Goal: Task Accomplishment & Management: Use online tool/utility

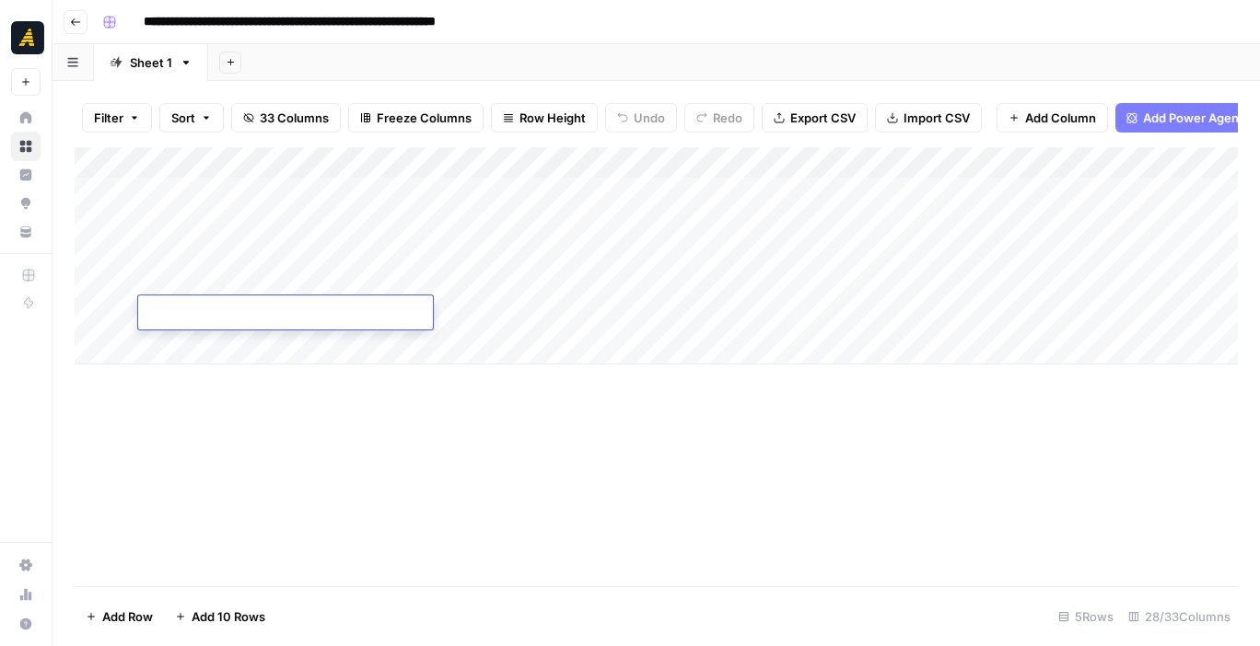
type textarea "**********"
click at [490, 316] on div "Add Column" at bounding box center [656, 255] width 1163 height 217
click at [490, 290] on div "Add Column" at bounding box center [656, 255] width 1163 height 217
drag, startPoint x: 494, startPoint y: 293, endPoint x: 494, endPoint y: 309, distance: 16.6
click at [494, 309] on div "Add Column" at bounding box center [656, 255] width 1163 height 217
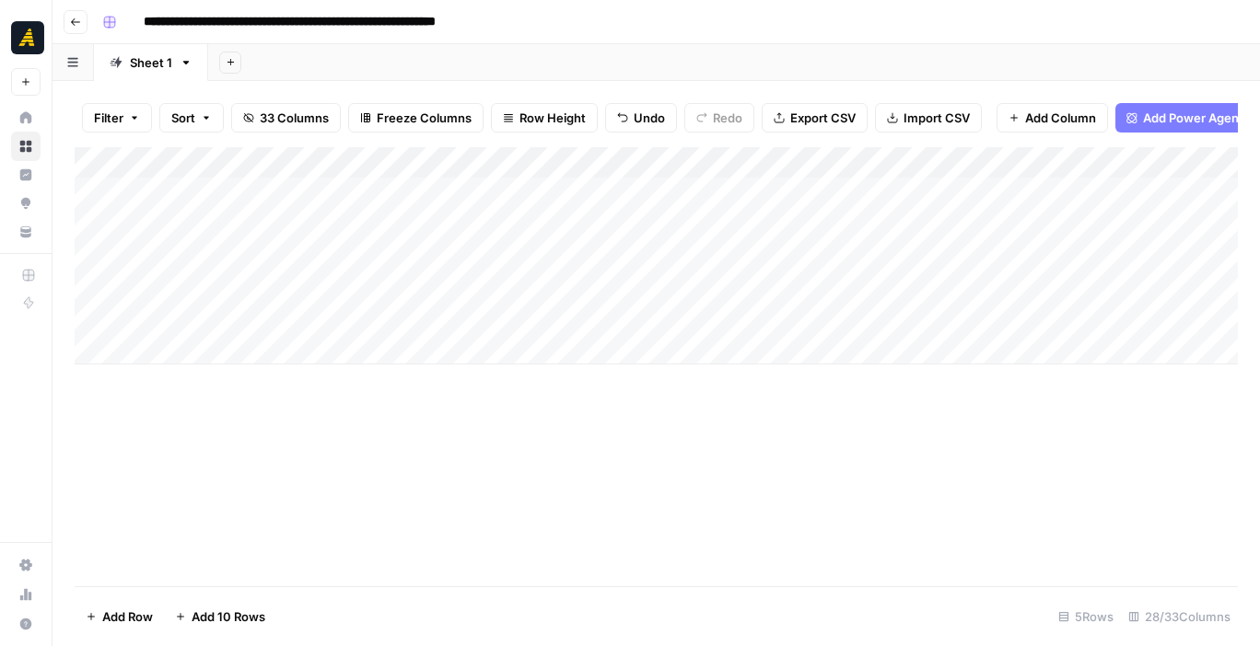
click at [611, 282] on div "Add Column" at bounding box center [656, 255] width 1163 height 217
drag, startPoint x: 687, startPoint y: 292, endPoint x: 687, endPoint y: 309, distance: 17.5
click at [687, 309] on div "Add Column" at bounding box center [656, 255] width 1163 height 217
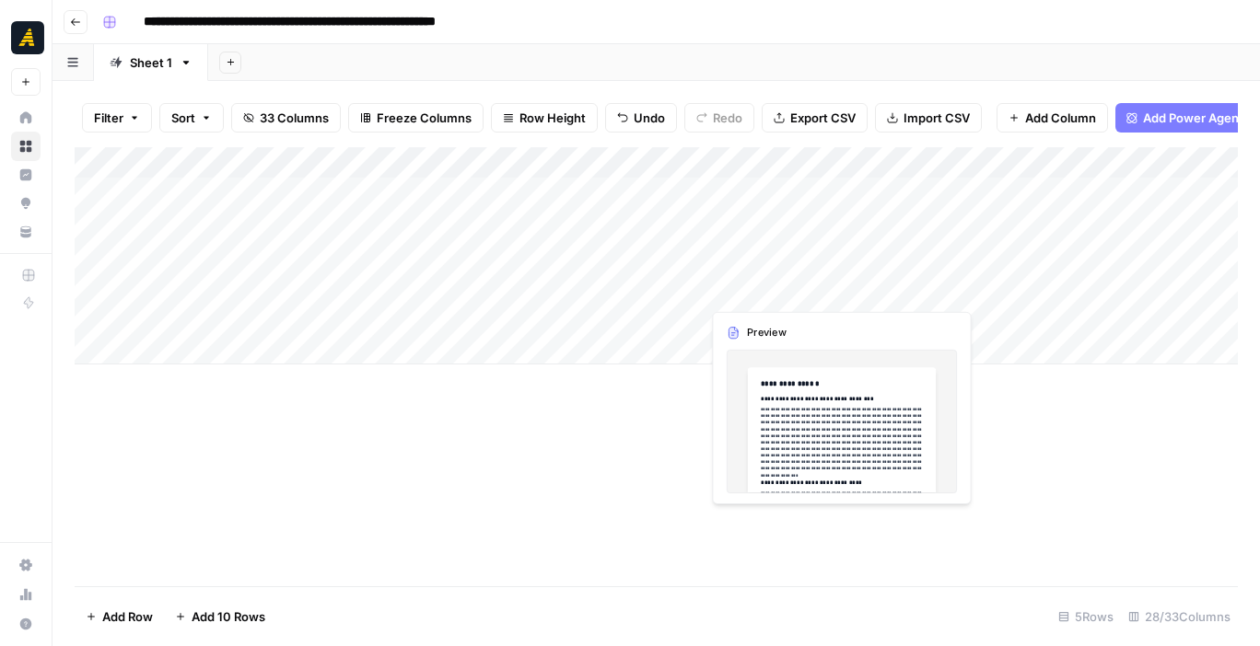
click at [748, 278] on div "Add Column" at bounding box center [656, 255] width 1163 height 217
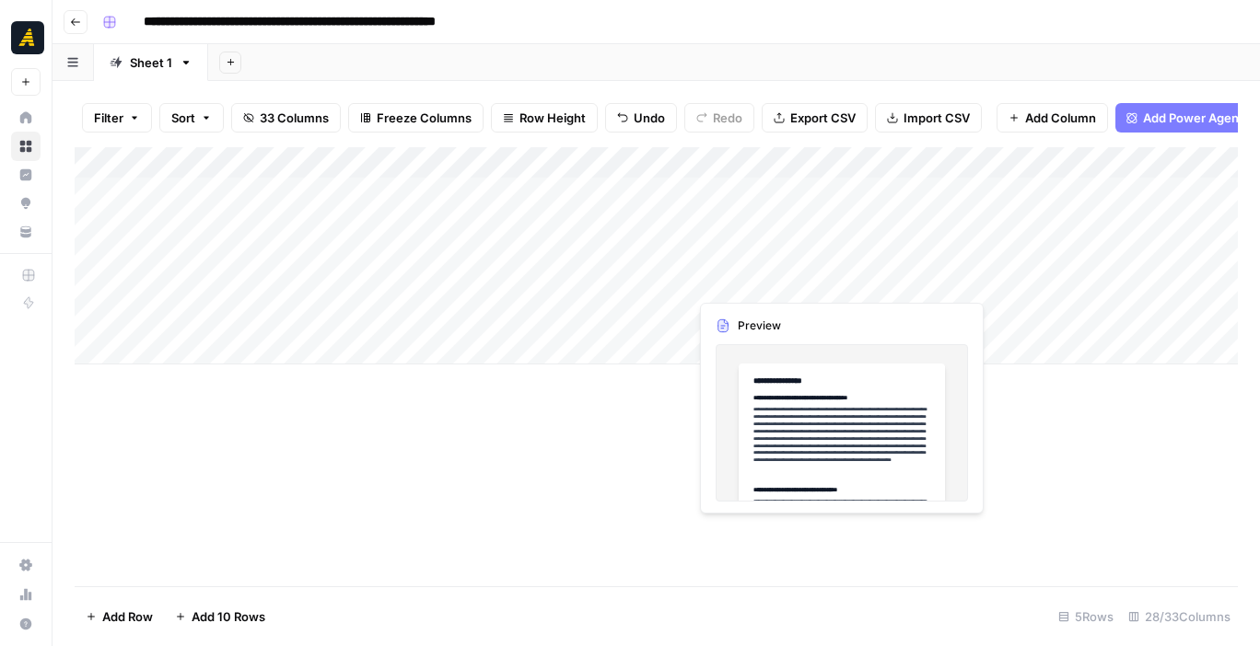
drag, startPoint x: 851, startPoint y: 295, endPoint x: 851, endPoint y: 311, distance: 16.6
click at [851, 311] on div "Add Column" at bounding box center [656, 255] width 1163 height 217
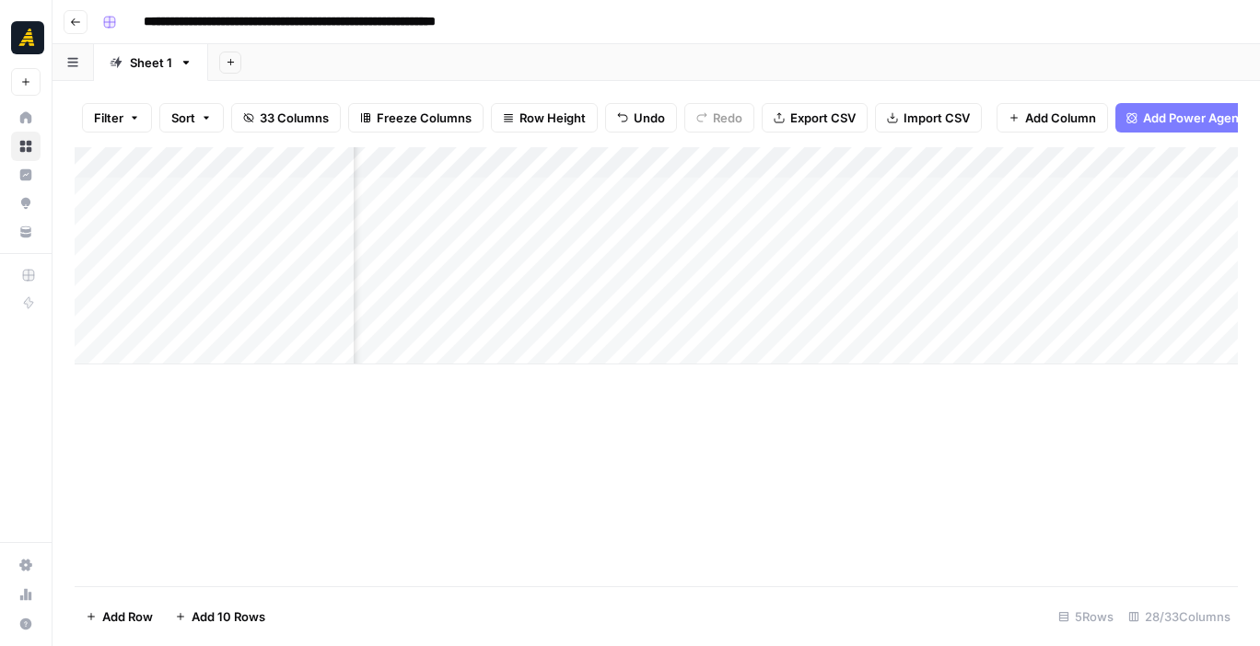
scroll to position [0, 227]
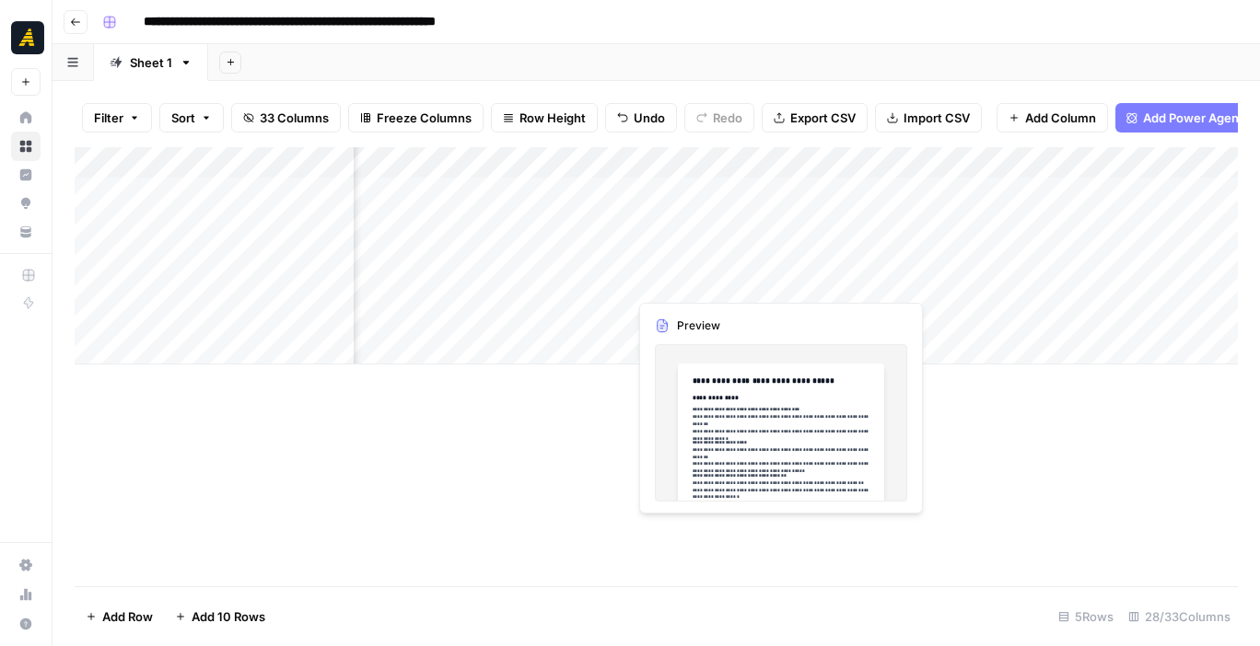
click at [766, 284] on div "Add Column" at bounding box center [656, 255] width 1163 height 217
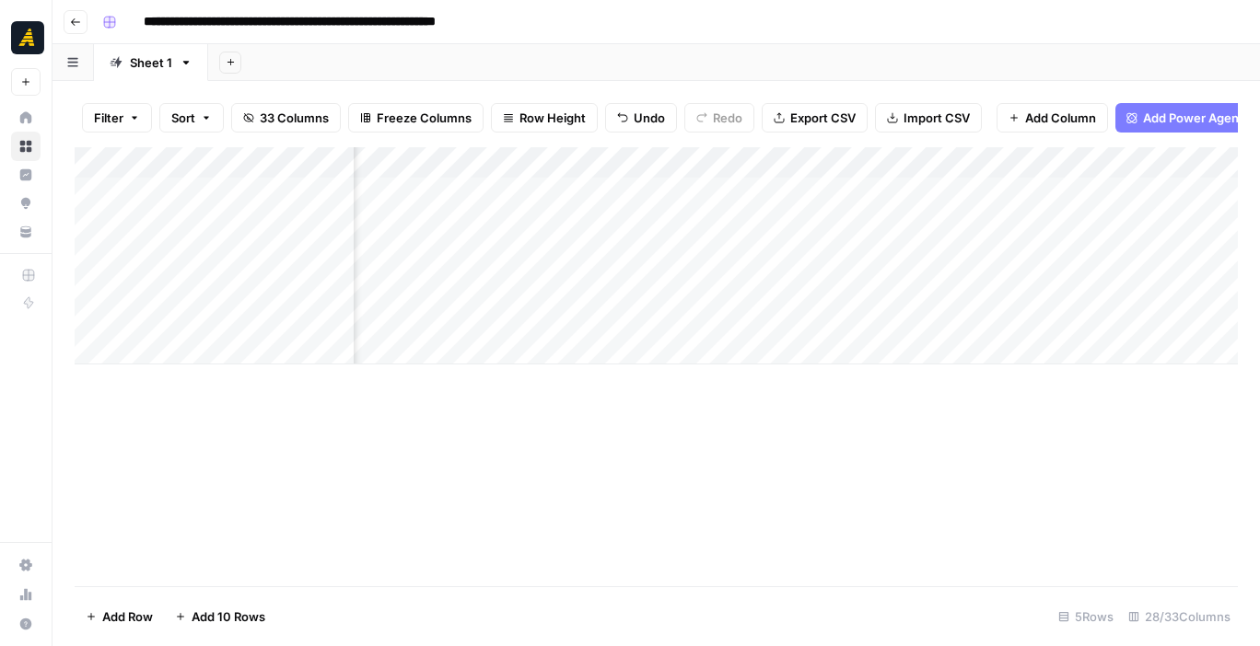
drag, startPoint x: 816, startPoint y: 291, endPoint x: 816, endPoint y: 321, distance: 30.4
click at [816, 321] on div "Add Column" at bounding box center [656, 255] width 1163 height 217
click at [921, 273] on div "Add Column" at bounding box center [656, 255] width 1163 height 217
drag, startPoint x: 983, startPoint y: 293, endPoint x: 983, endPoint y: 317, distance: 23.9
click at [983, 317] on div "Add Column" at bounding box center [656, 255] width 1163 height 217
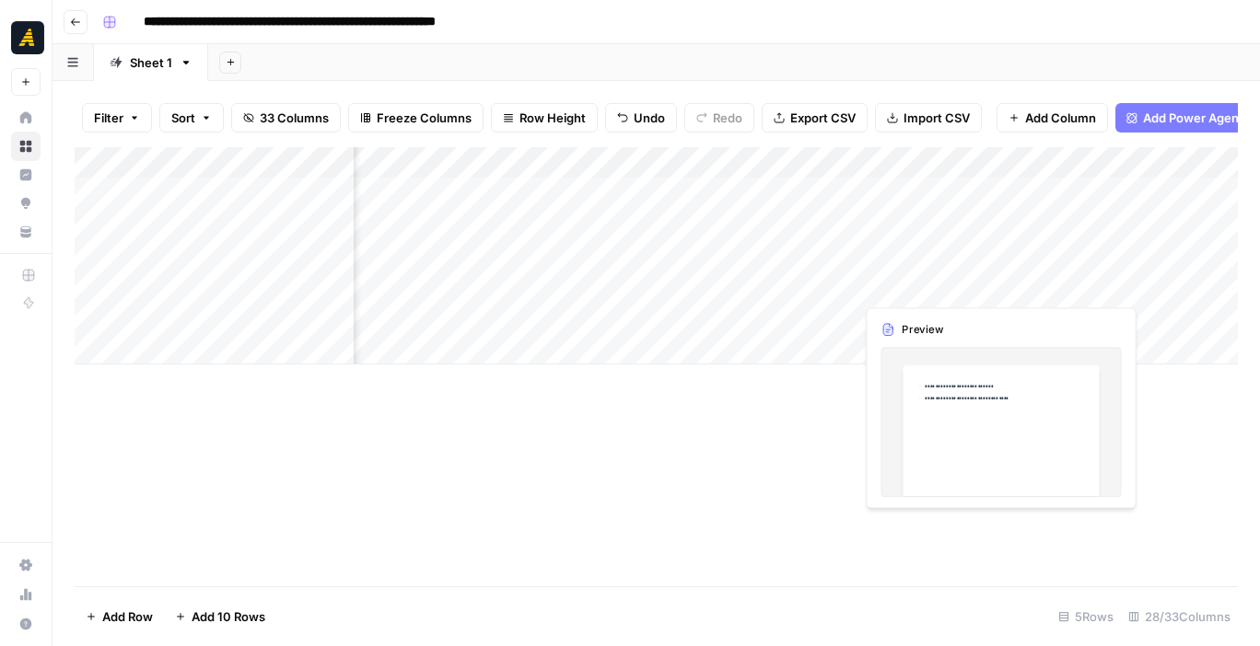
click at [1039, 282] on div "Add Column" at bounding box center [656, 255] width 1163 height 217
drag, startPoint x: 1147, startPoint y: 295, endPoint x: 1147, endPoint y: 313, distance: 18.4
click at [1147, 313] on div "Add Column" at bounding box center [656, 255] width 1163 height 217
click at [969, 308] on div "Add Column" at bounding box center [656, 255] width 1163 height 217
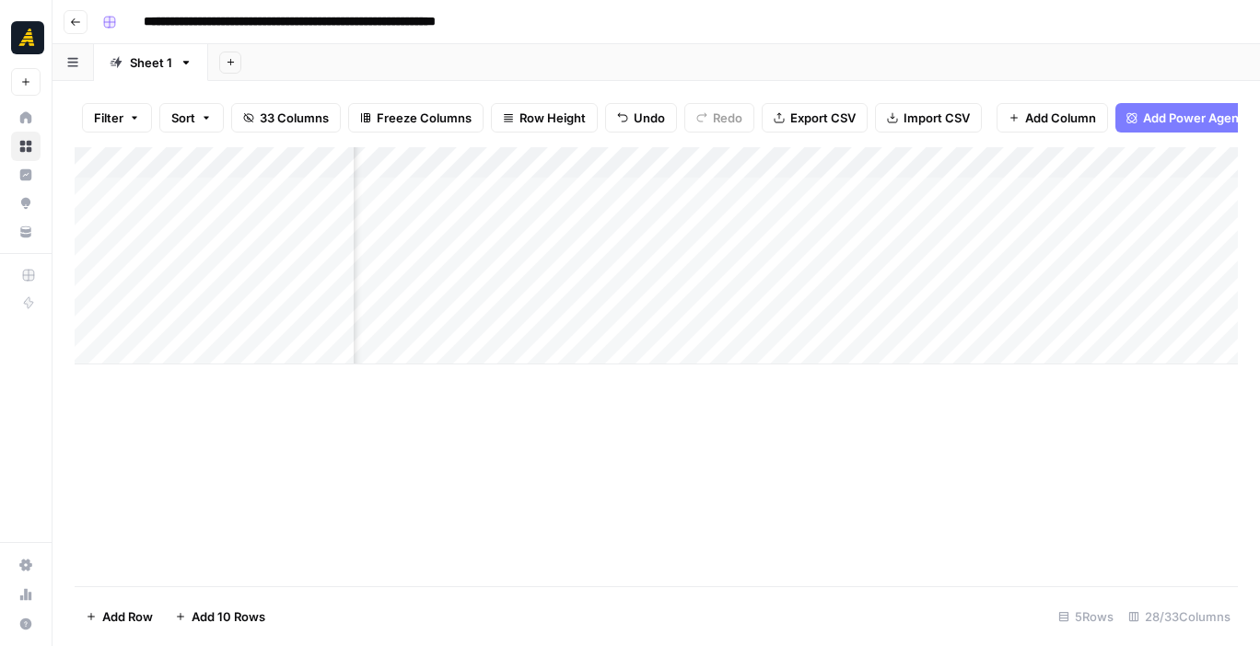
scroll to position [0, 630]
click at [819, 304] on div "Add Column" at bounding box center [656, 255] width 1163 height 217
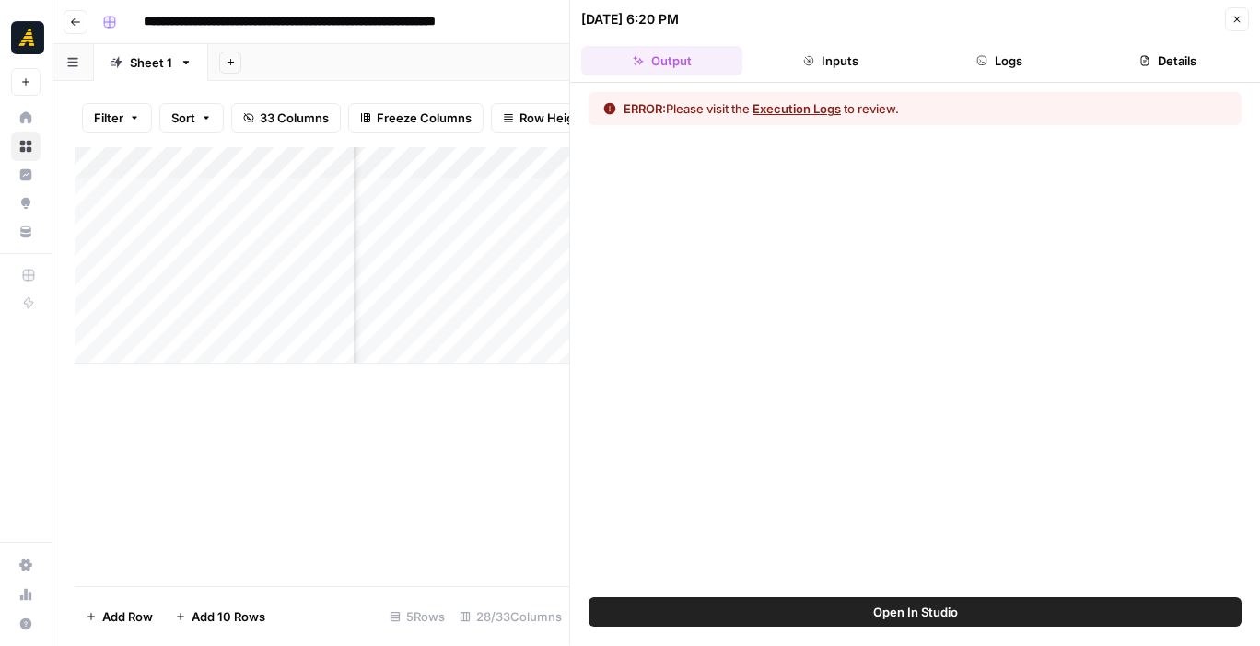
scroll to position [0, 501]
click at [1228, 22] on button "Close" at bounding box center [1237, 19] width 24 height 24
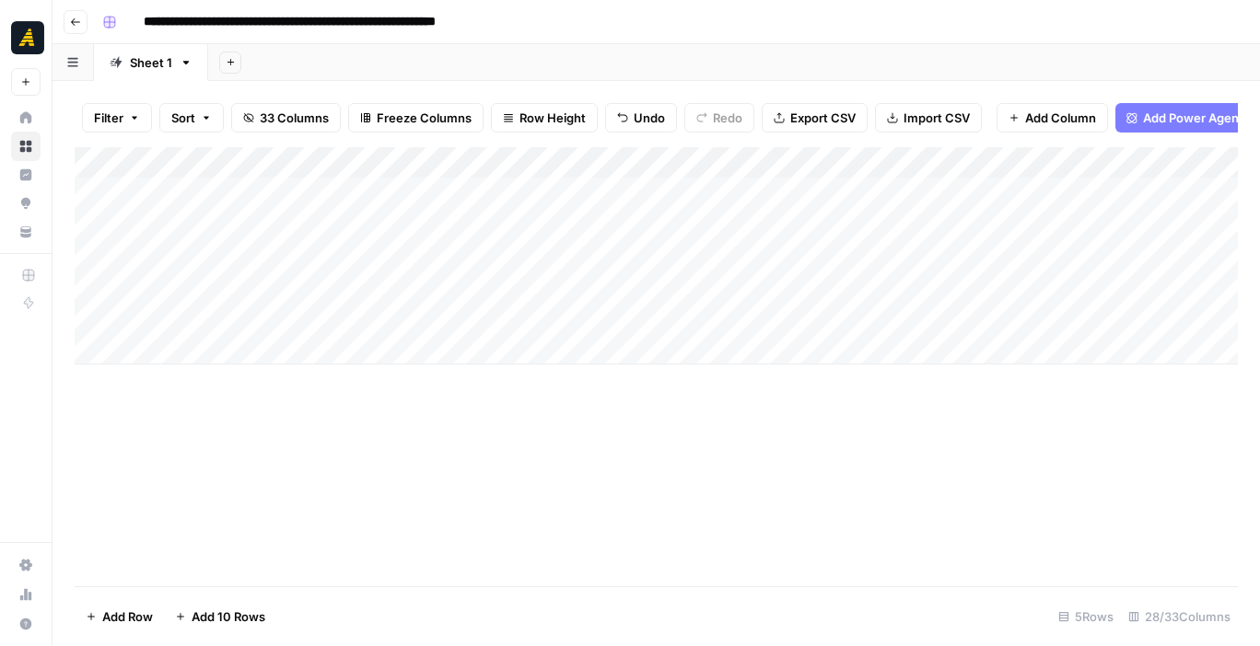
click at [272, 317] on div "Add Column" at bounding box center [656, 255] width 1163 height 217
click at [442, 306] on div "Add Column" at bounding box center [656, 255] width 1163 height 217
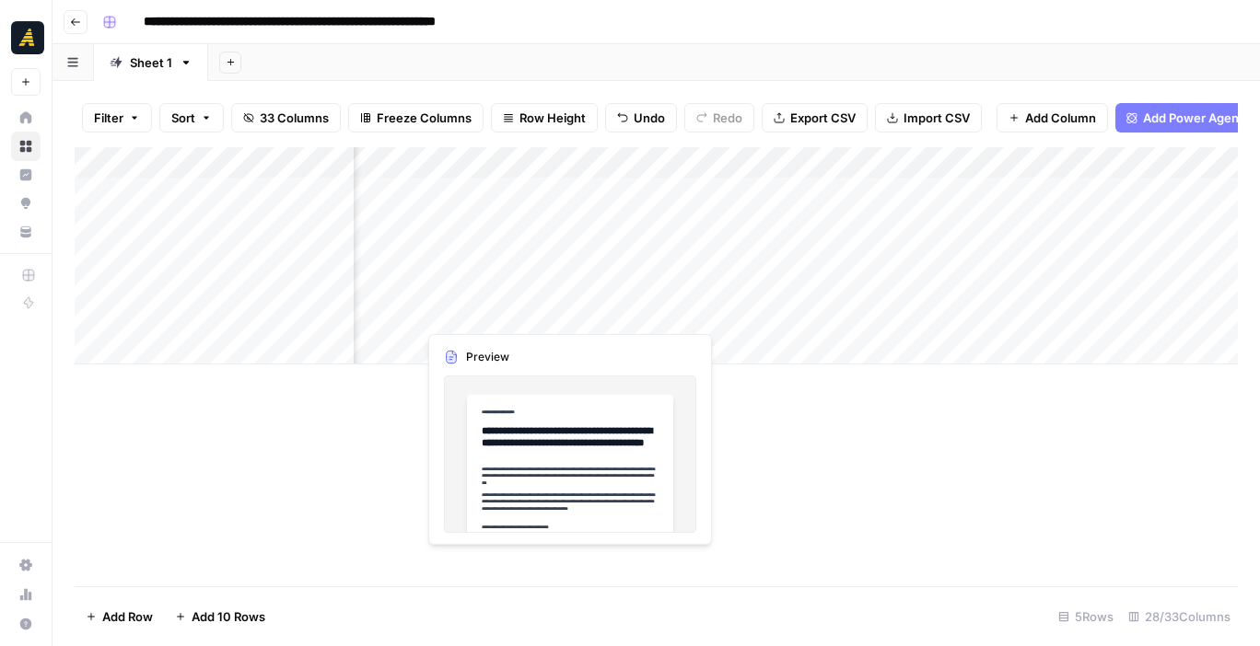
click at [489, 306] on div "Add Column" at bounding box center [656, 255] width 1163 height 217
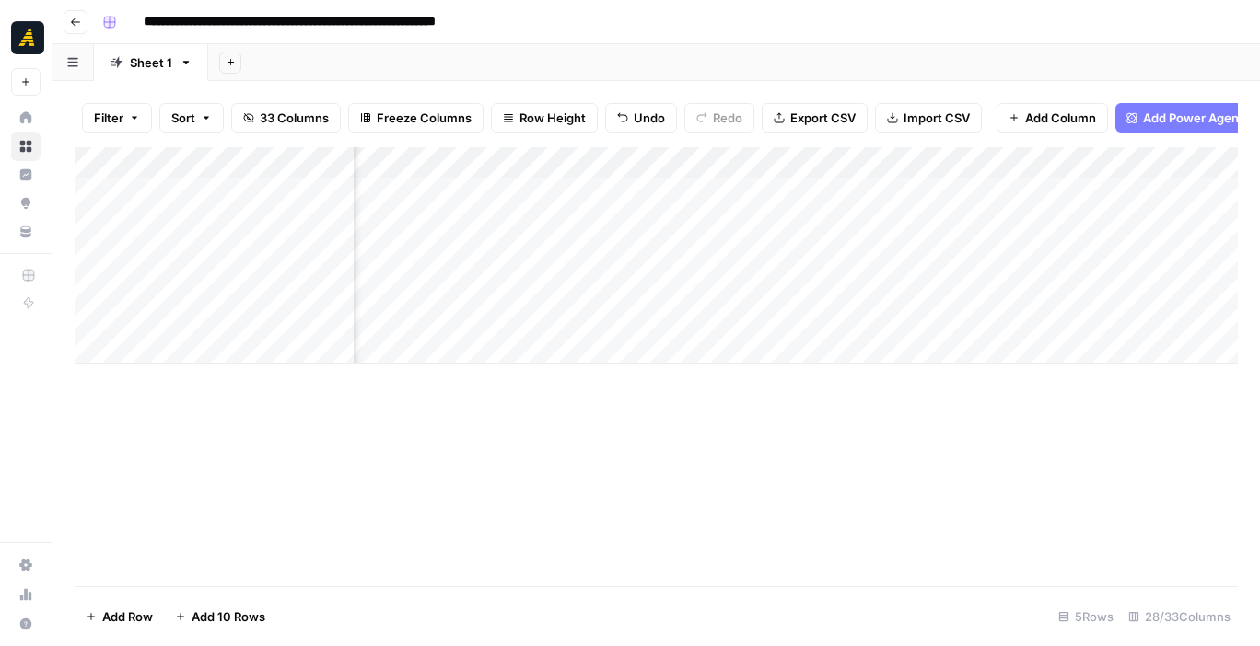
scroll to position [0, 641]
click at [1080, 316] on div "Add Column" at bounding box center [656, 255] width 1163 height 217
click at [706, 312] on div "Add Column" at bounding box center [656, 255] width 1163 height 217
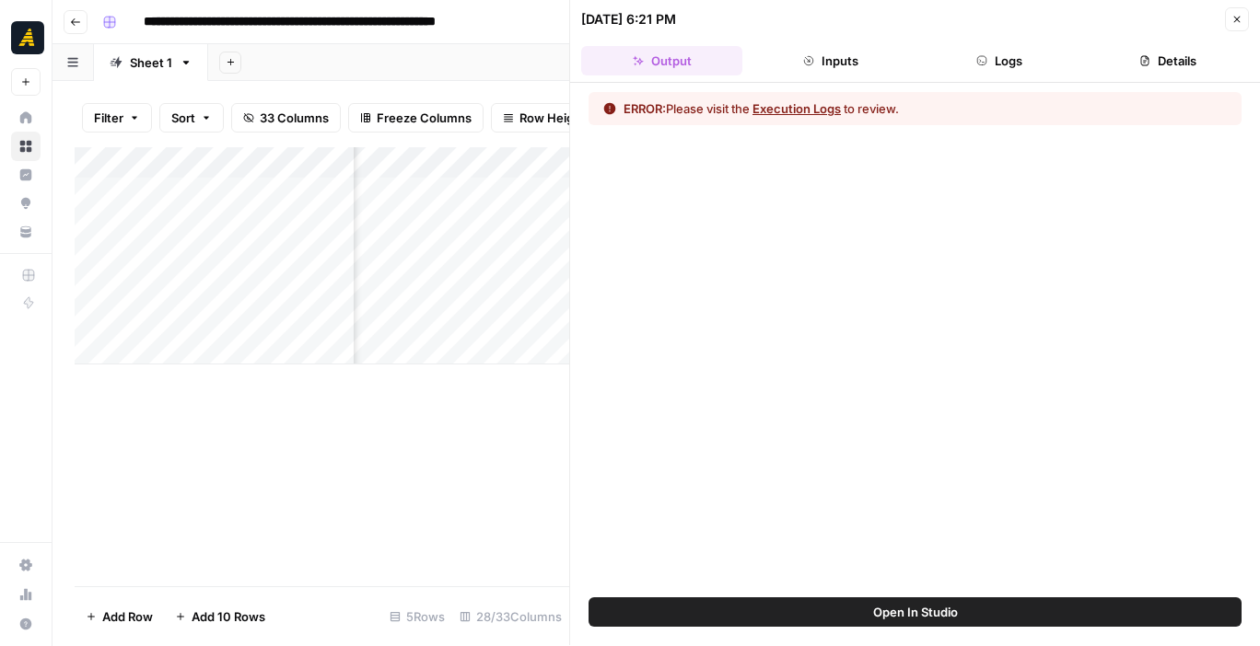
click at [781, 110] on button "Execution Logs" at bounding box center [796, 108] width 88 height 18
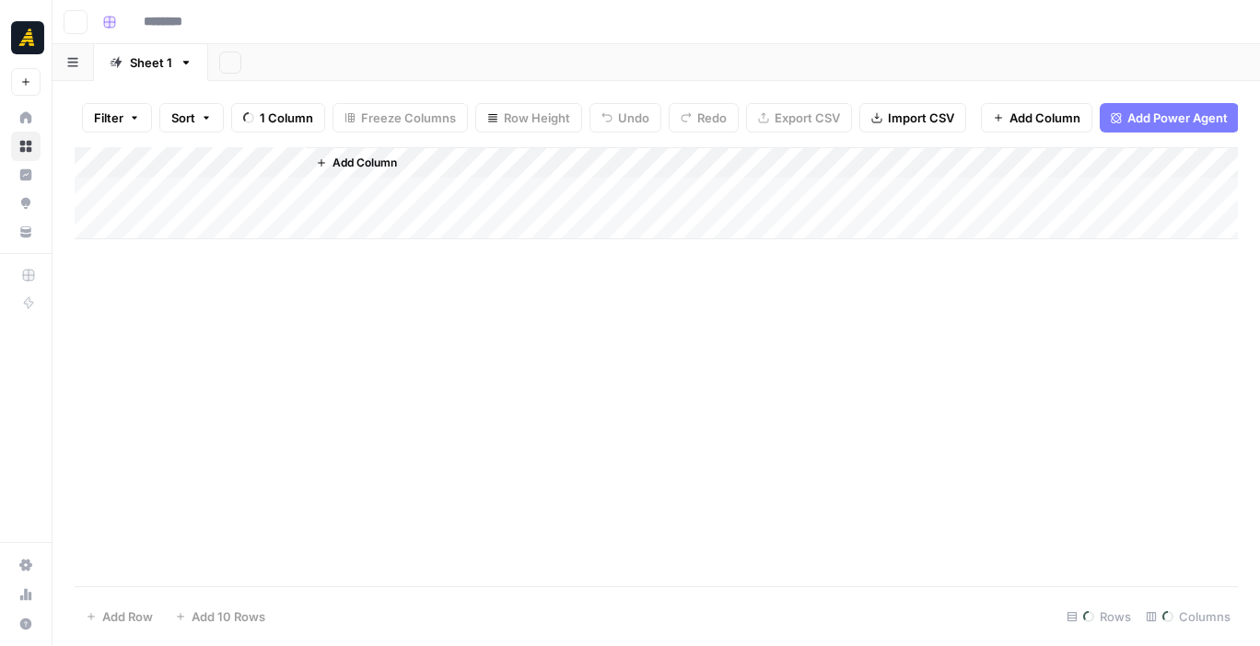
type input "**********"
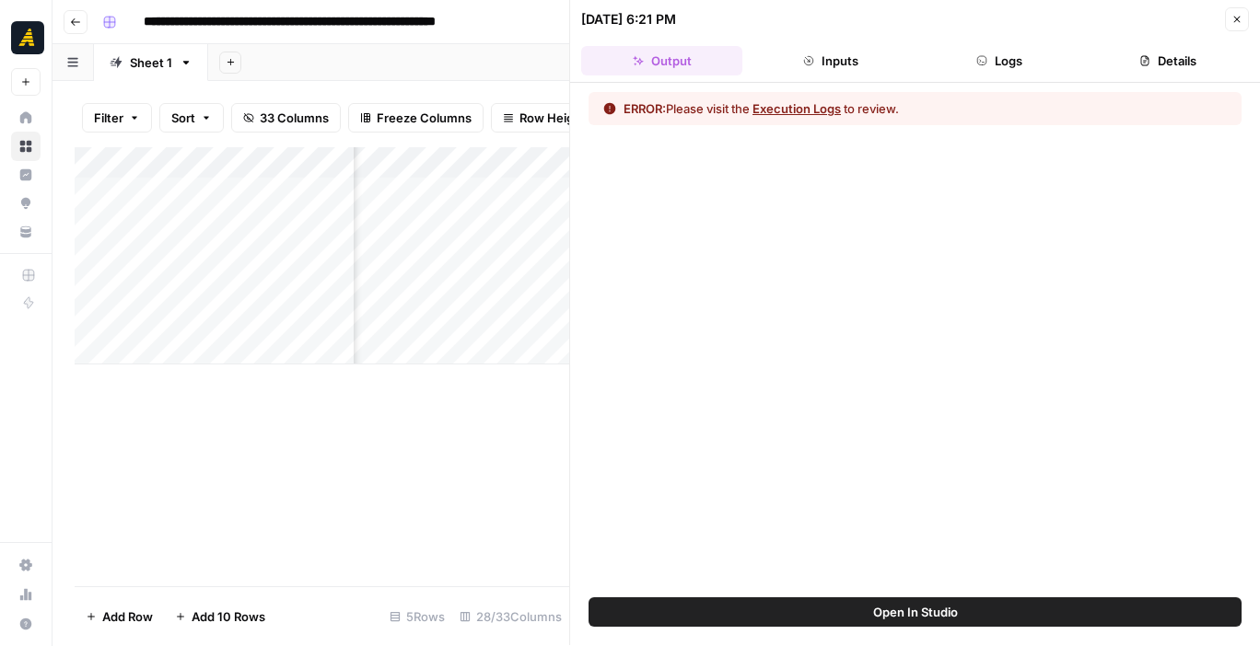
click at [1234, 28] on button "Close" at bounding box center [1237, 19] width 24 height 24
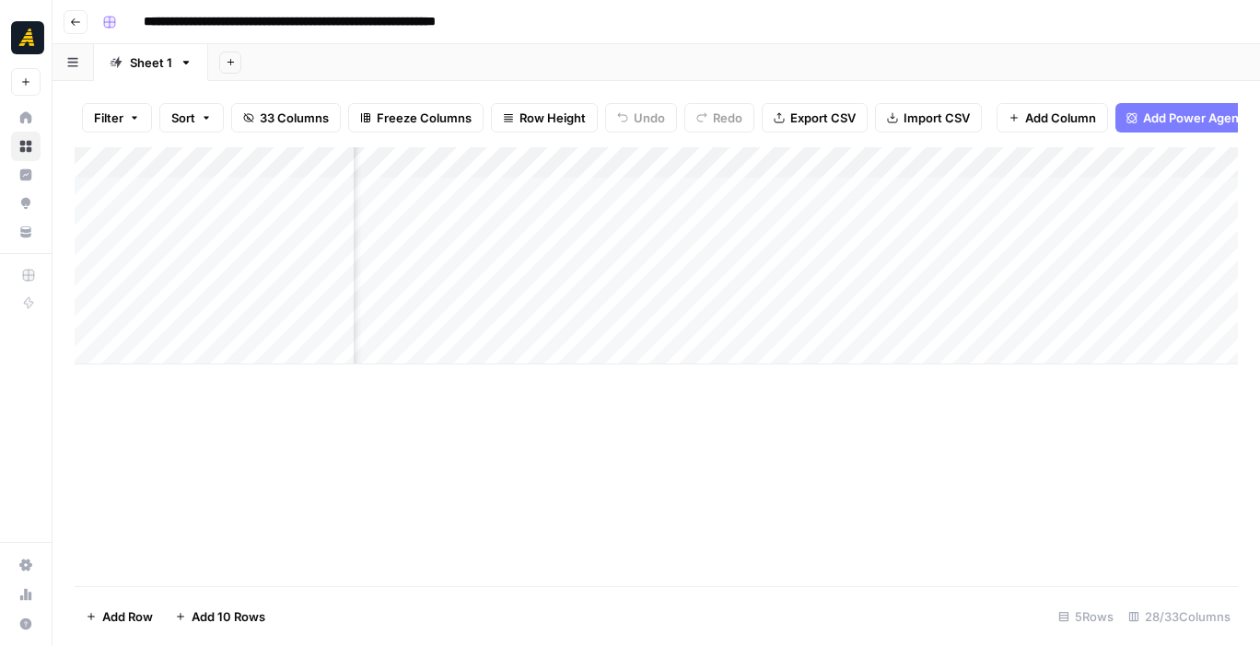
scroll to position [0, 582]
click at [1145, 313] on div "Add Column" at bounding box center [656, 255] width 1163 height 217
click at [843, 320] on div "Add Column" at bounding box center [656, 255] width 1163 height 217
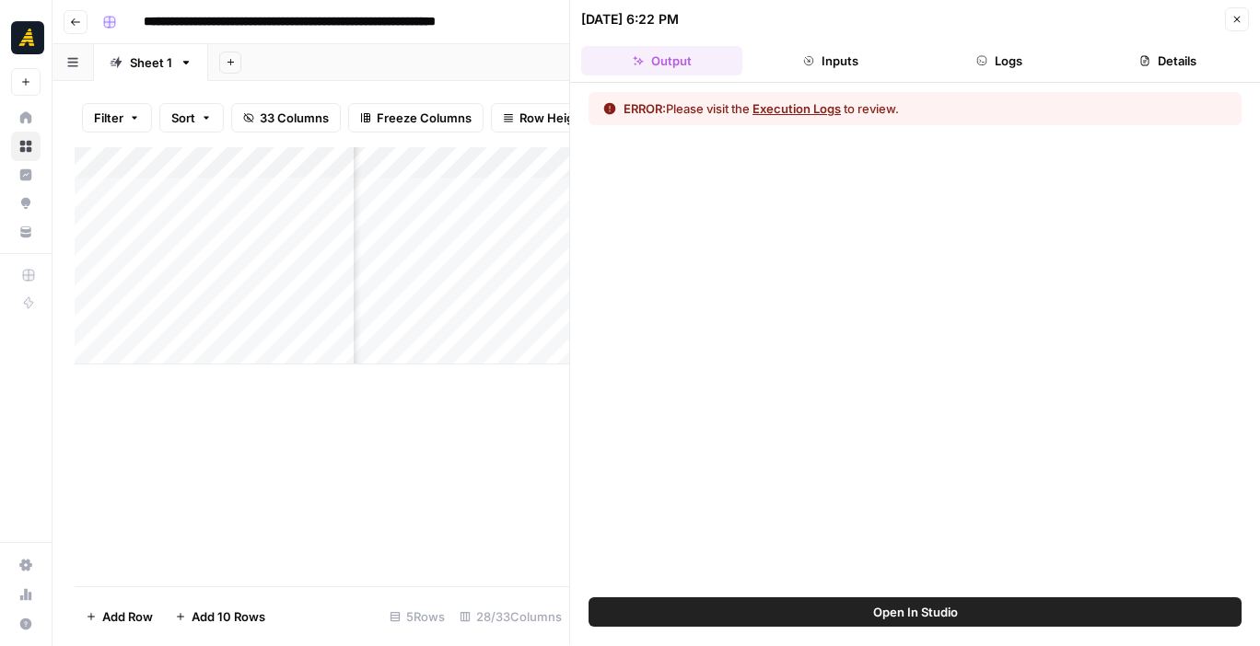
click at [784, 107] on button "Execution Logs" at bounding box center [796, 108] width 88 height 18
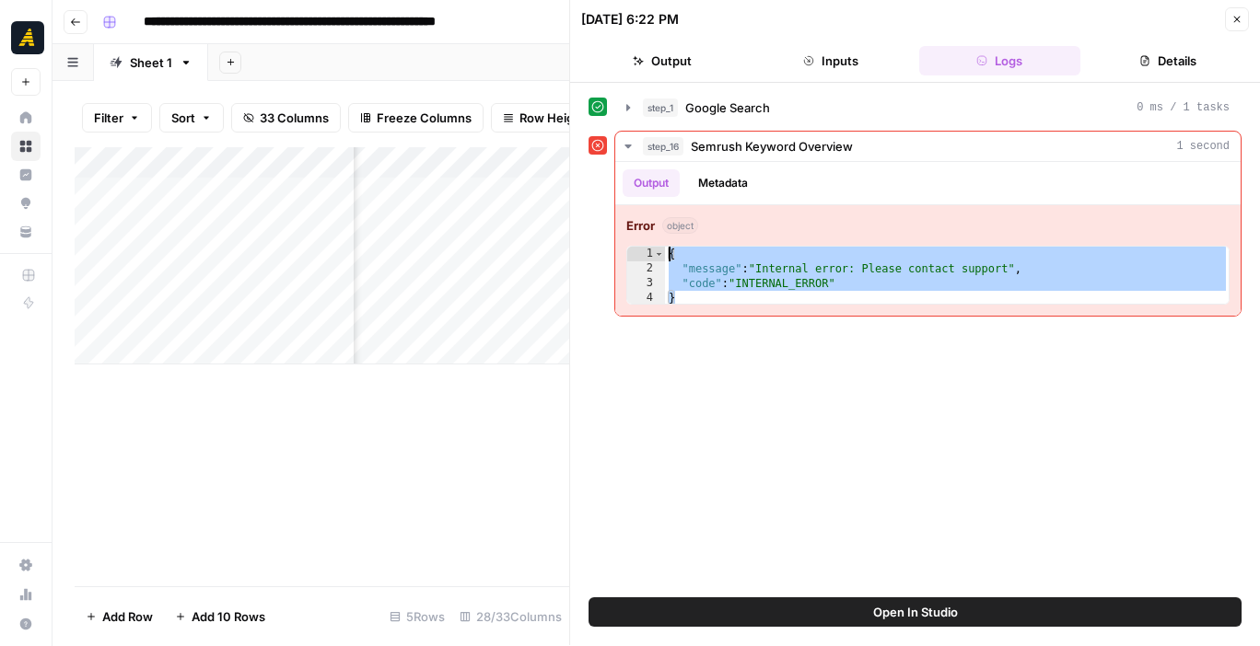
drag, startPoint x: 878, startPoint y: 292, endPoint x: 569, endPoint y: 255, distance: 311.6
click at [569, 255] on div "[DATE] 6:22 PM Close Output Inputs Logs Details step_1 Google Search 0 ms / 1 t…" at bounding box center [914, 322] width 691 height 645
type textarea "**********"
click at [548, 427] on div "Add Column" at bounding box center [322, 366] width 494 height 439
click at [594, 147] on icon at bounding box center [597, 145] width 13 height 13
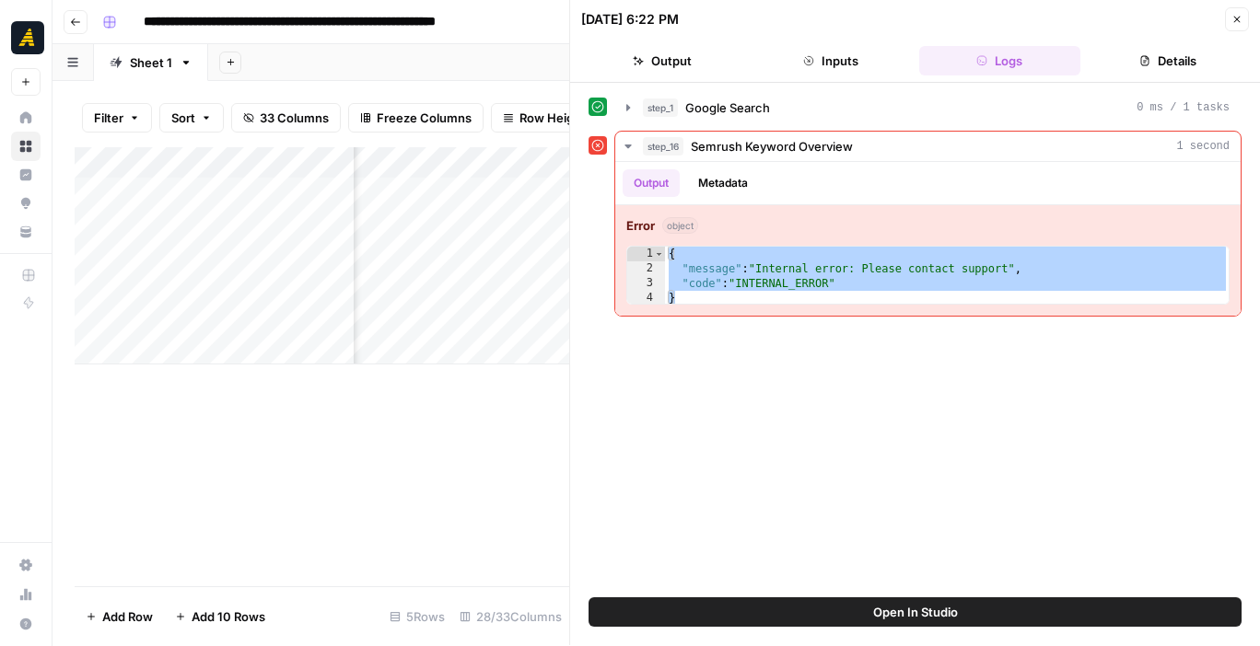
click at [595, 177] on div "**********" at bounding box center [914, 224] width 653 height 186
click at [711, 180] on button "Metadata" at bounding box center [723, 183] width 72 height 28
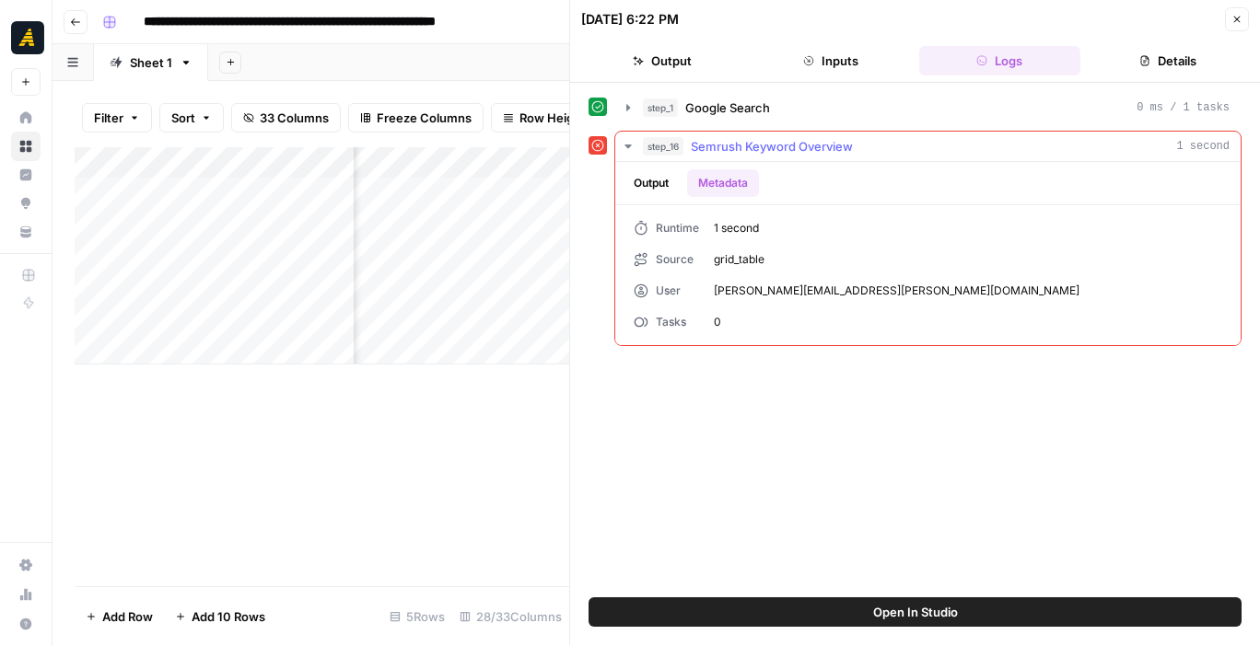
click at [661, 181] on button "Output" at bounding box center [650, 183] width 57 height 28
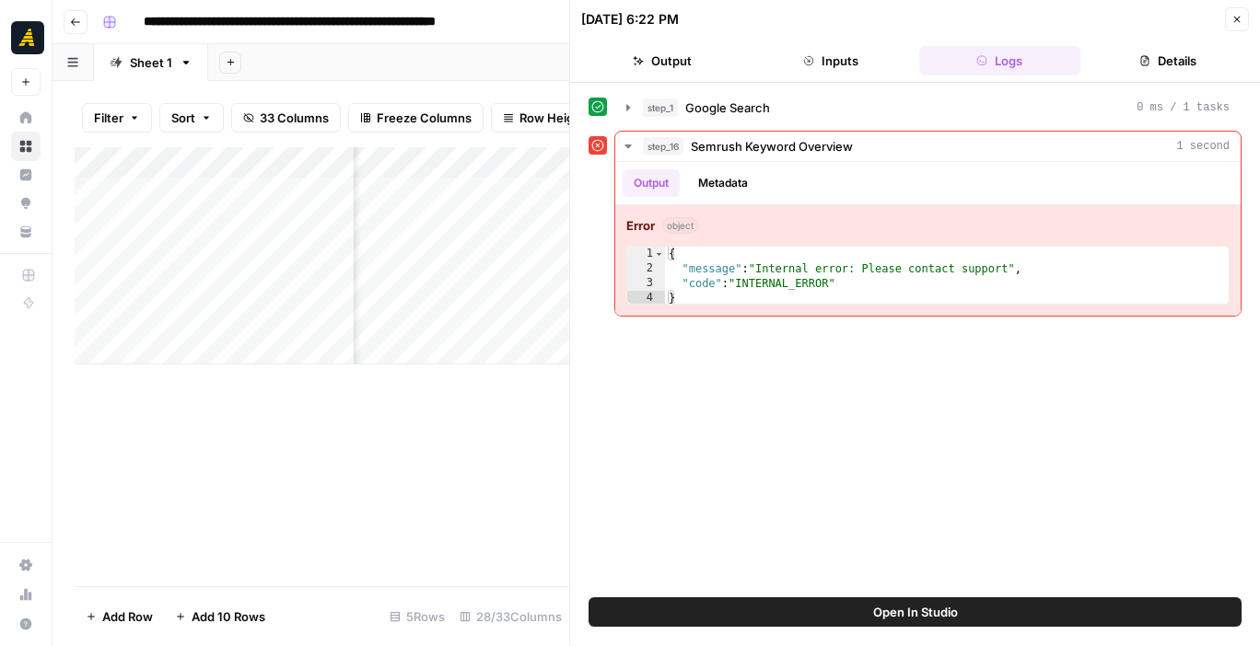
click at [308, 382] on div "Add Column" at bounding box center [322, 366] width 494 height 439
click at [1242, 16] on button "Close" at bounding box center [1237, 19] width 24 height 24
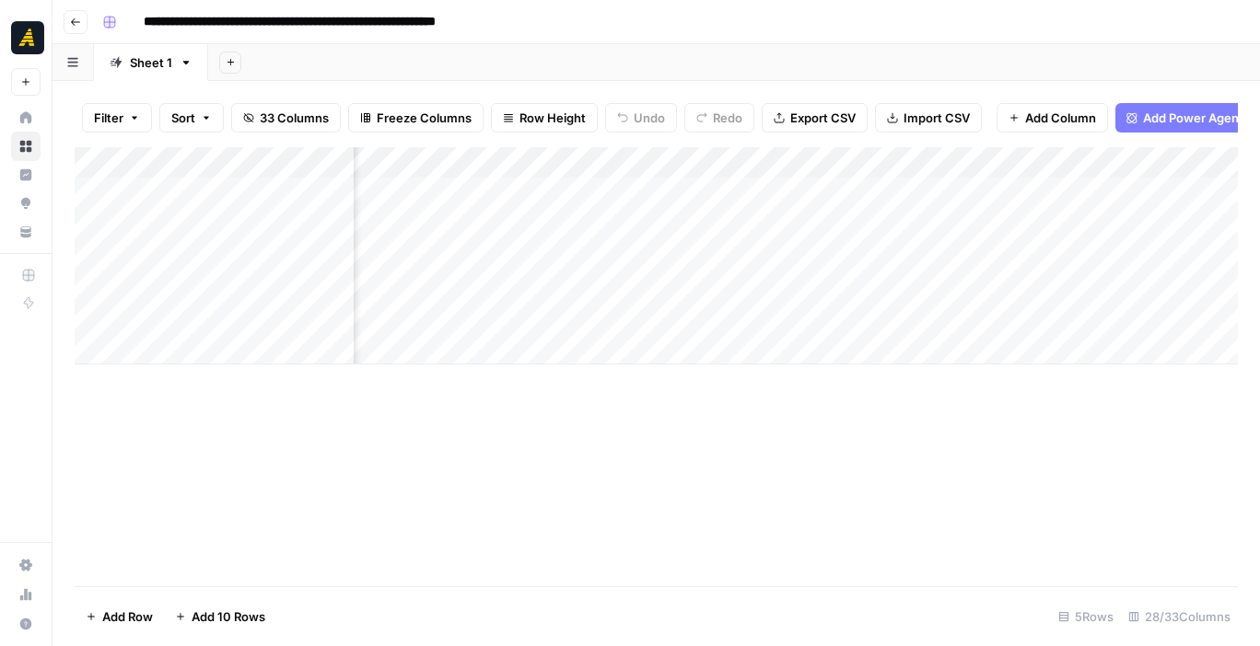
click at [1076, 318] on div "Add Column" at bounding box center [656, 255] width 1163 height 217
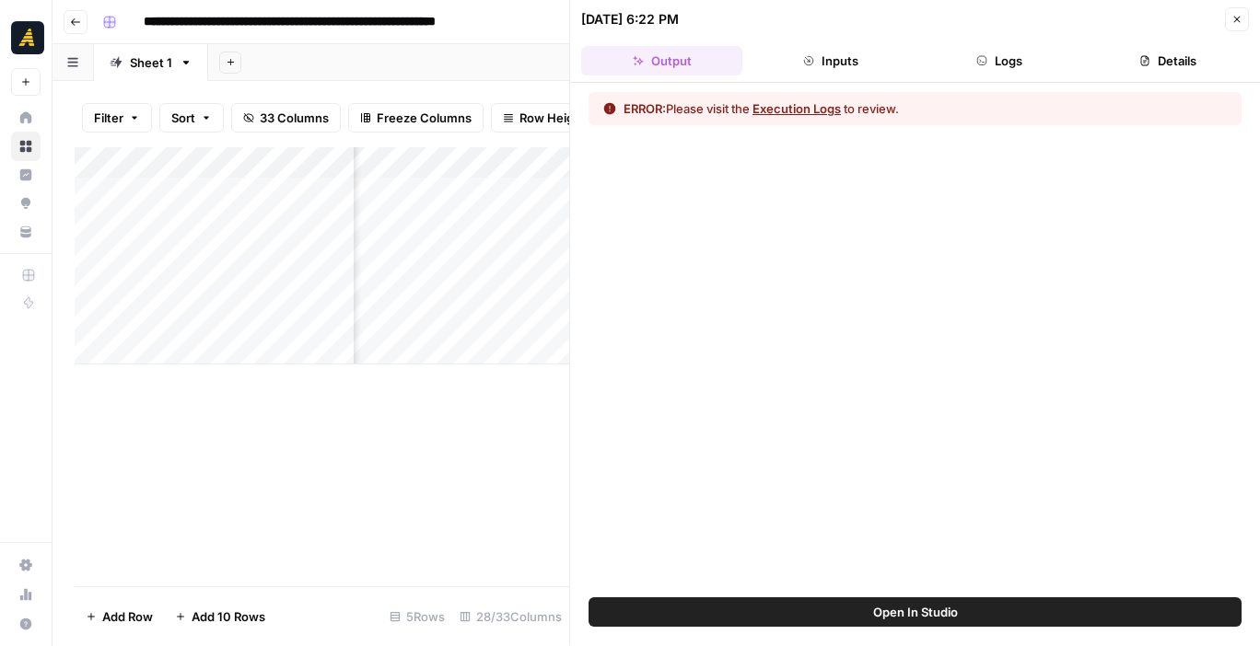
click at [1236, 20] on icon "button" at bounding box center [1236, 19] width 11 height 11
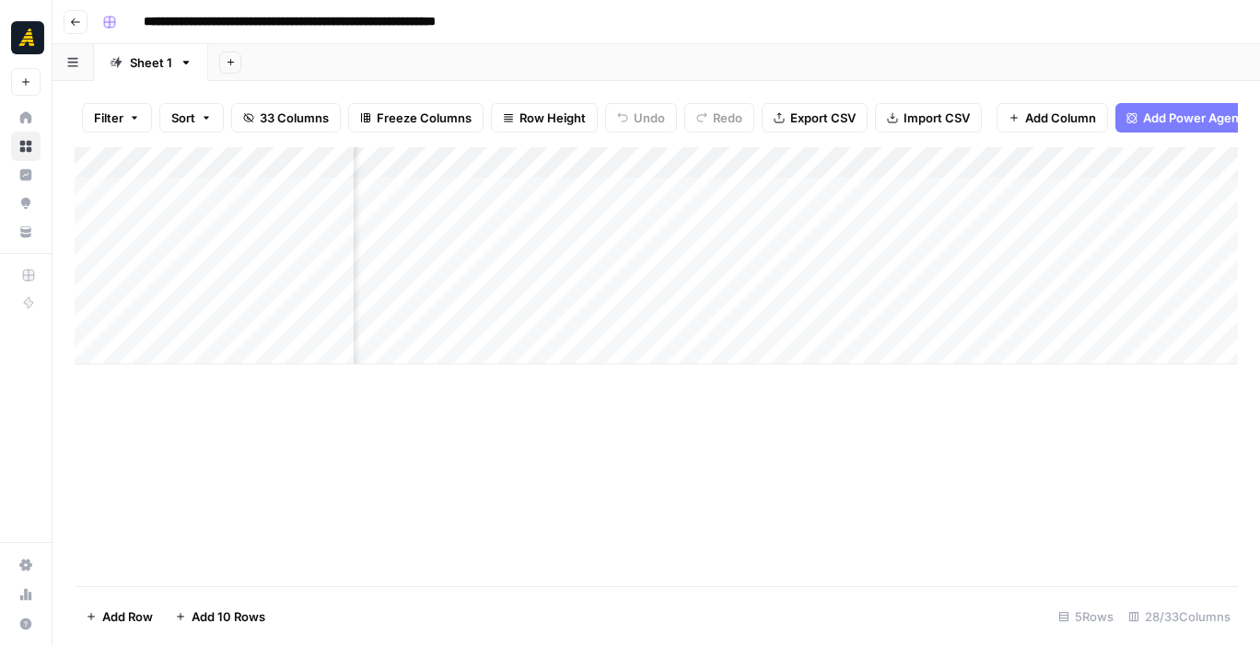
scroll to position [0, 298]
click at [206, 308] on div "Add Column" at bounding box center [656, 255] width 1163 height 217
click at [228, 267] on div "Add Column" at bounding box center [656, 255] width 1163 height 217
click at [267, 269] on div "Add Column" at bounding box center [656, 255] width 1163 height 217
click at [243, 300] on div "Add Column" at bounding box center [656, 255] width 1163 height 217
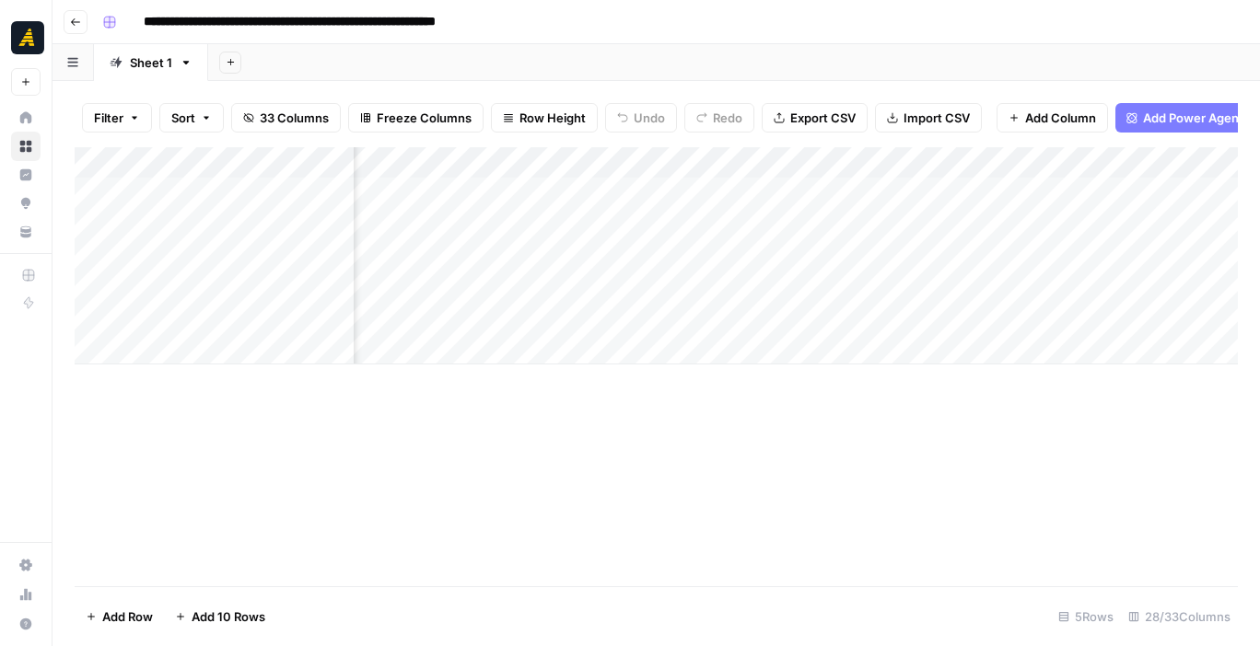
click at [244, 290] on div "Add Column" at bounding box center [656, 255] width 1163 height 217
type textarea "**********"
click at [251, 289] on textarea "**********" at bounding box center [285, 292] width 295 height 44
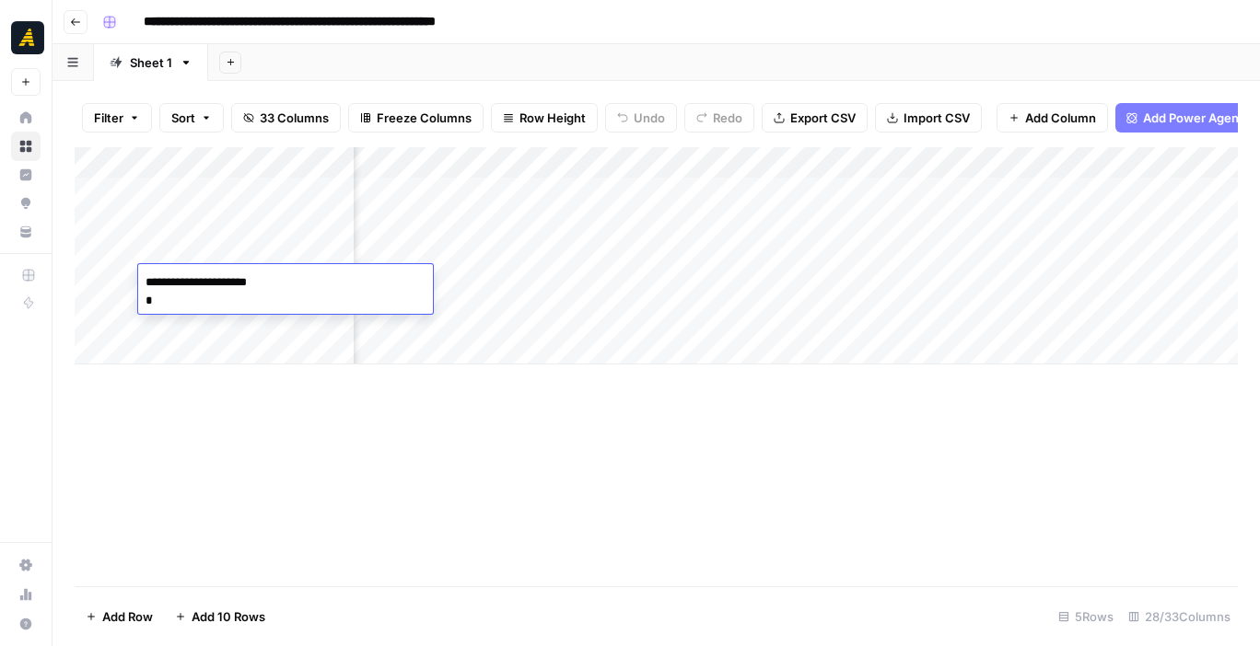
click at [251, 289] on textarea "**********" at bounding box center [285, 292] width 295 height 44
drag, startPoint x: 276, startPoint y: 302, endPoint x: 104, endPoint y: 273, distance: 174.7
click at [104, 273] on body "**********" at bounding box center [630, 323] width 1260 height 646
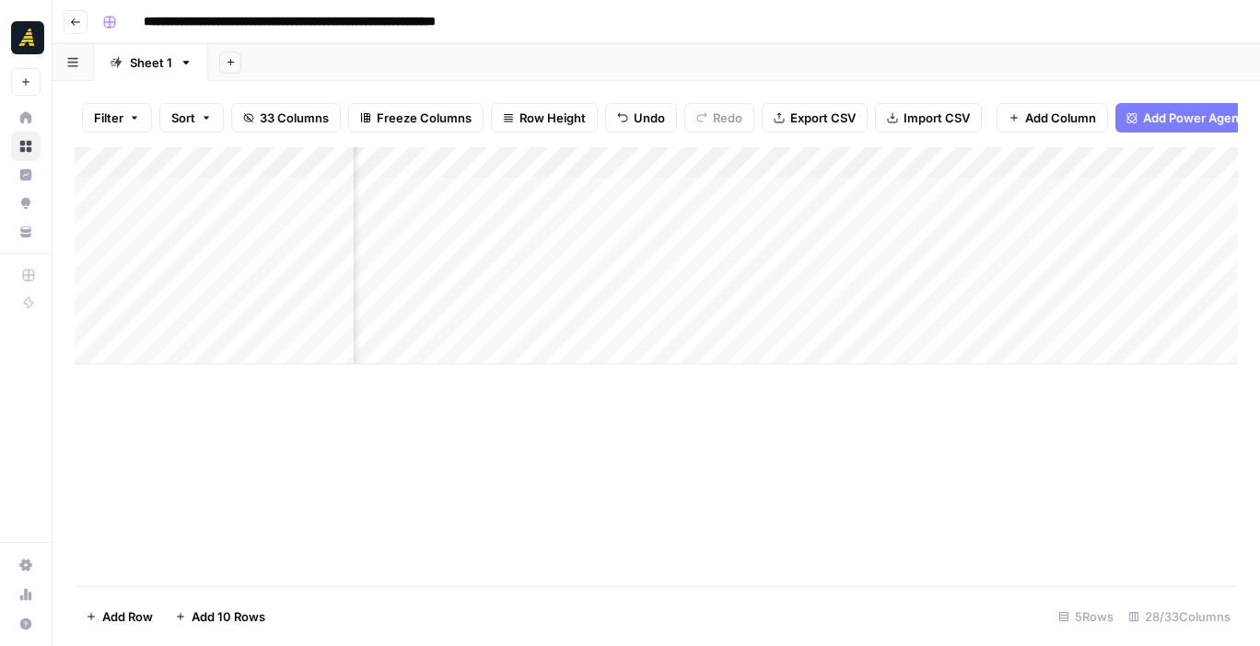
click at [365, 416] on div "Add Column" at bounding box center [656, 366] width 1163 height 439
click at [274, 321] on div "Add Column" at bounding box center [656, 255] width 1163 height 217
click at [273, 320] on textarea "**********" at bounding box center [285, 323] width 295 height 44
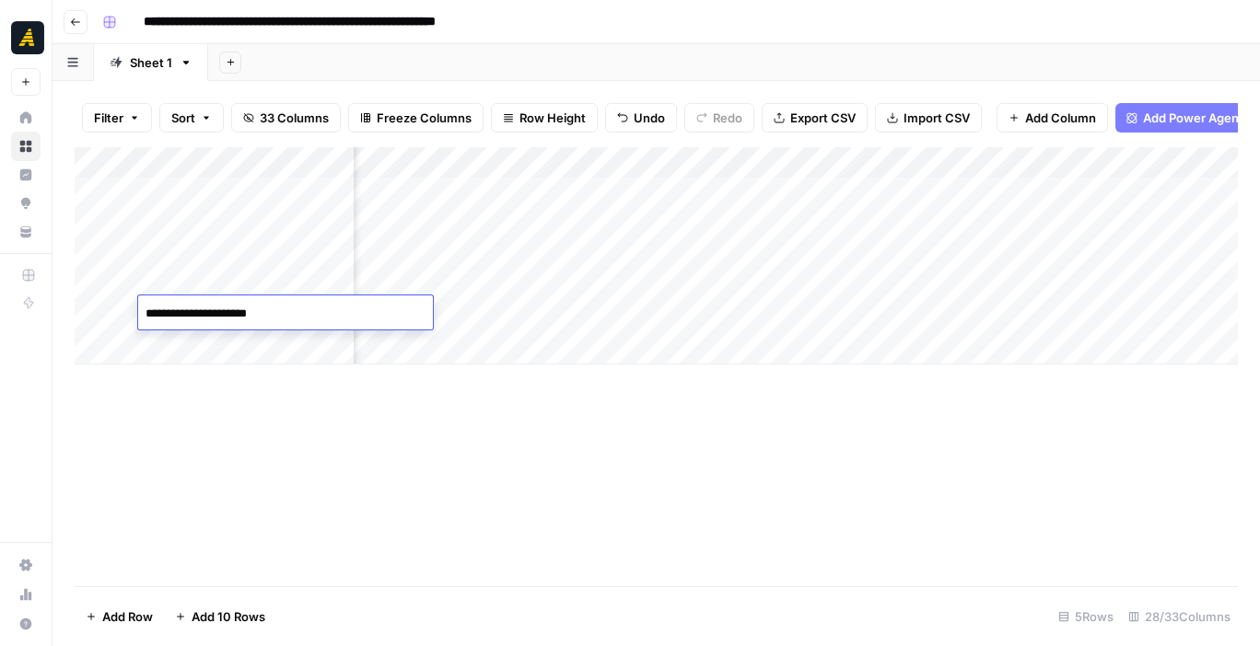
click at [273, 320] on textarea "**********" at bounding box center [285, 323] width 295 height 44
click at [263, 288] on div "Add Column" at bounding box center [656, 255] width 1163 height 217
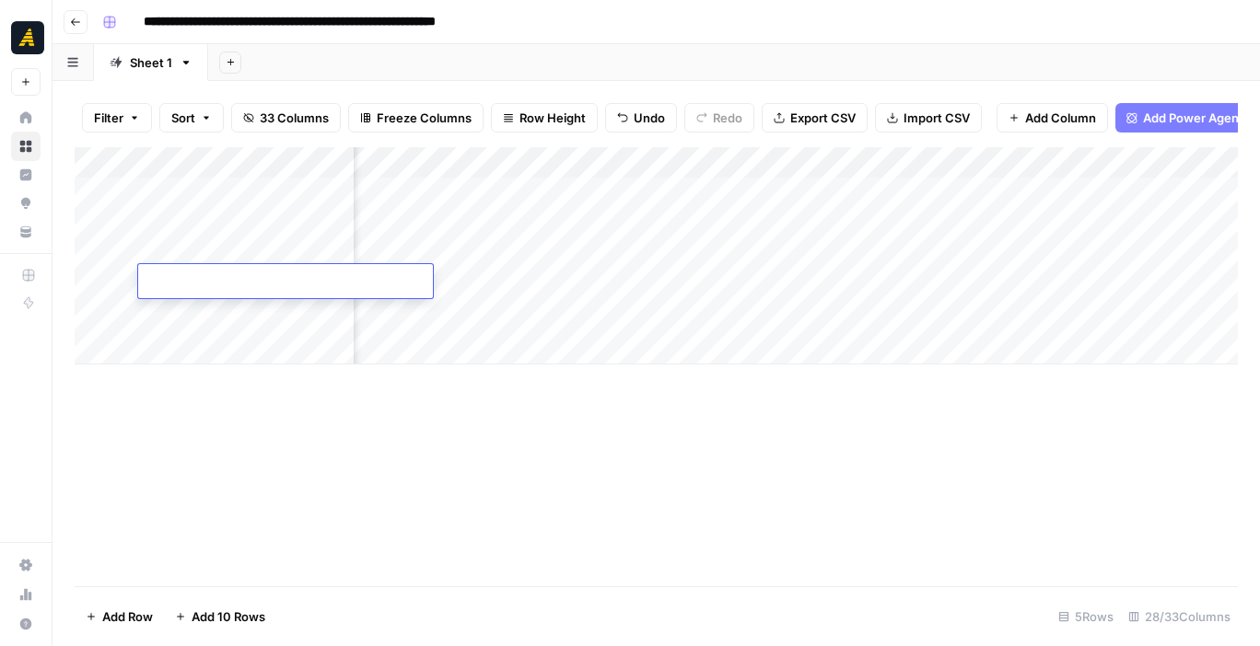
type textarea "**********"
click at [530, 348] on div "Add Column" at bounding box center [656, 255] width 1163 height 217
click at [1030, 281] on div "Add Column" at bounding box center [656, 271] width 1163 height 249
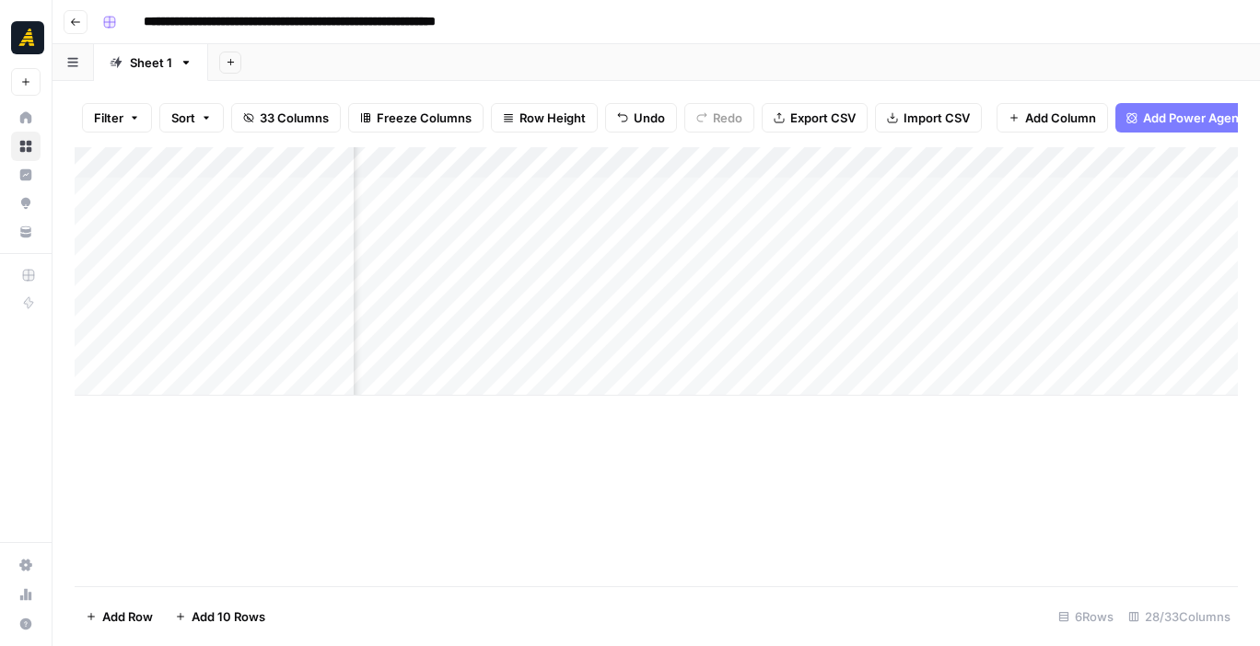
click at [758, 292] on div "Add Column" at bounding box center [656, 271] width 1163 height 249
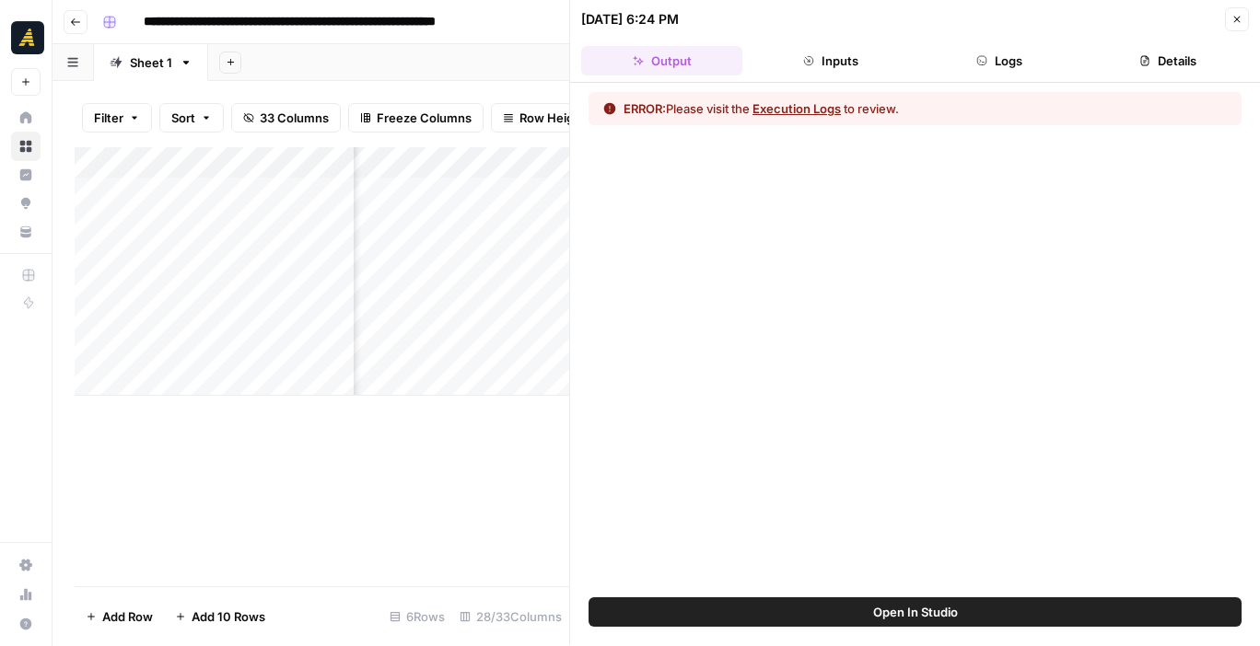
click at [783, 116] on button "Execution Logs" at bounding box center [796, 108] width 88 height 18
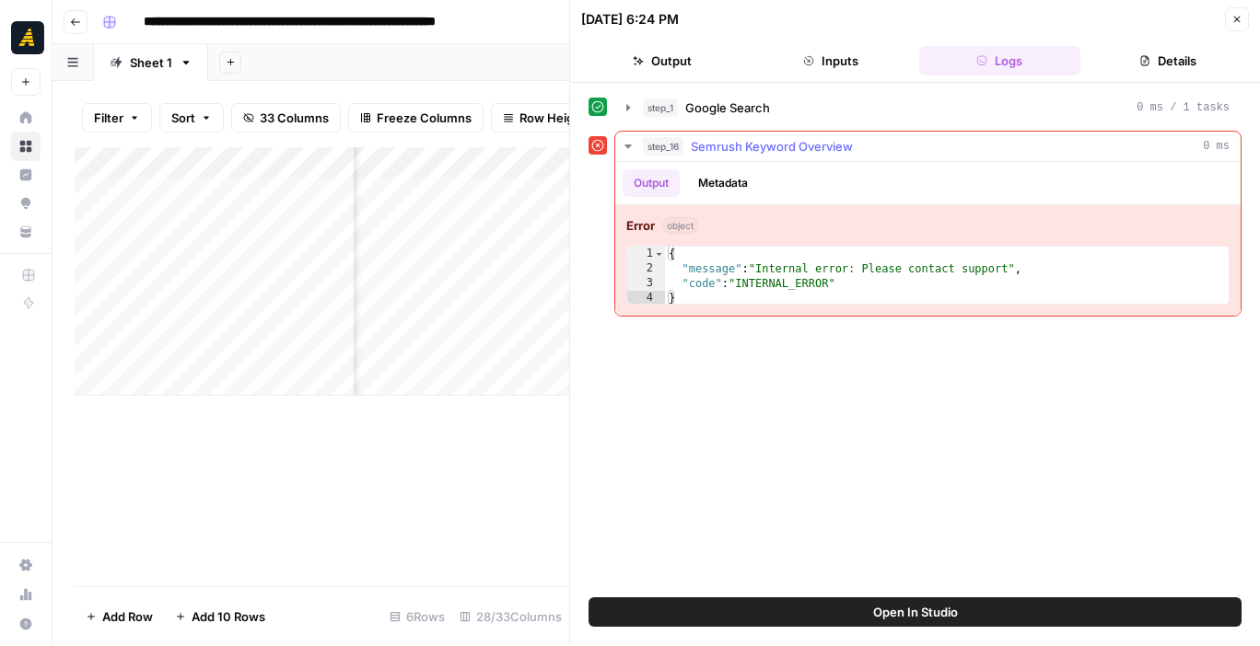
click at [689, 207] on div "Error object 1 2 3 4 { "message" : "Internal error: Please contact support" , "…" at bounding box center [927, 260] width 625 height 110
click at [685, 223] on span "object" at bounding box center [680, 225] width 36 height 17
click at [1231, 20] on icon "button" at bounding box center [1236, 19] width 11 height 11
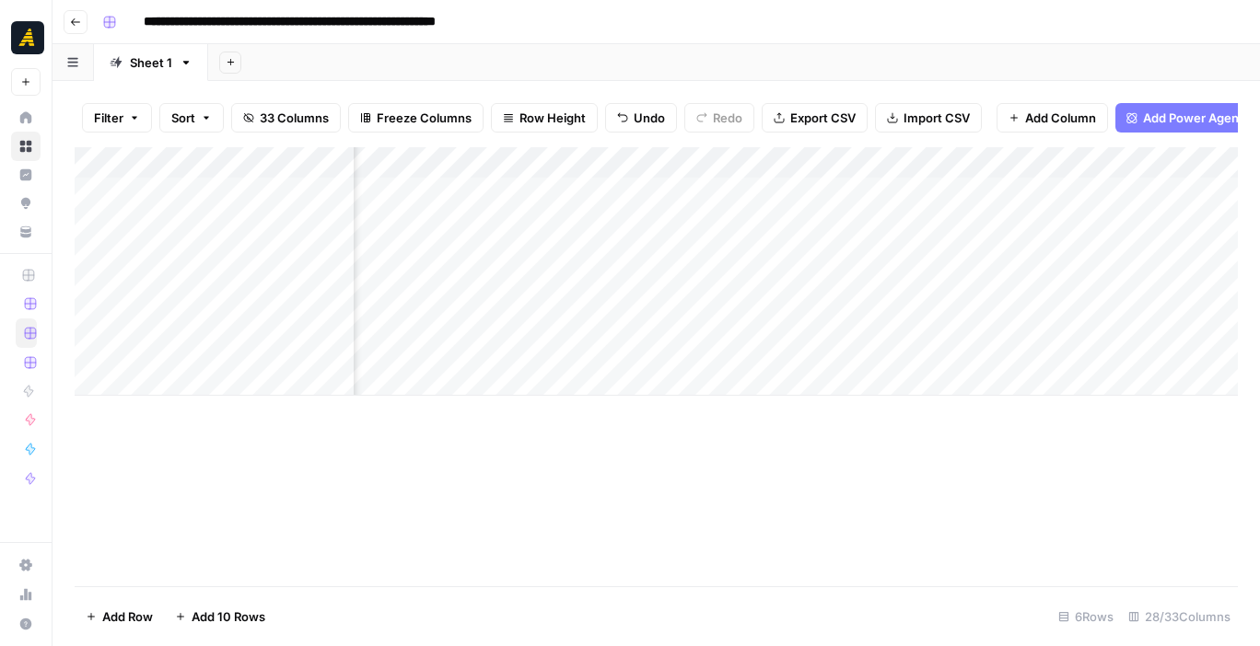
scroll to position [0, 398]
click at [1001, 308] on div "Add Column" at bounding box center [656, 271] width 1163 height 249
click at [1001, 308] on div at bounding box center [1163, 313] width 366 height 34
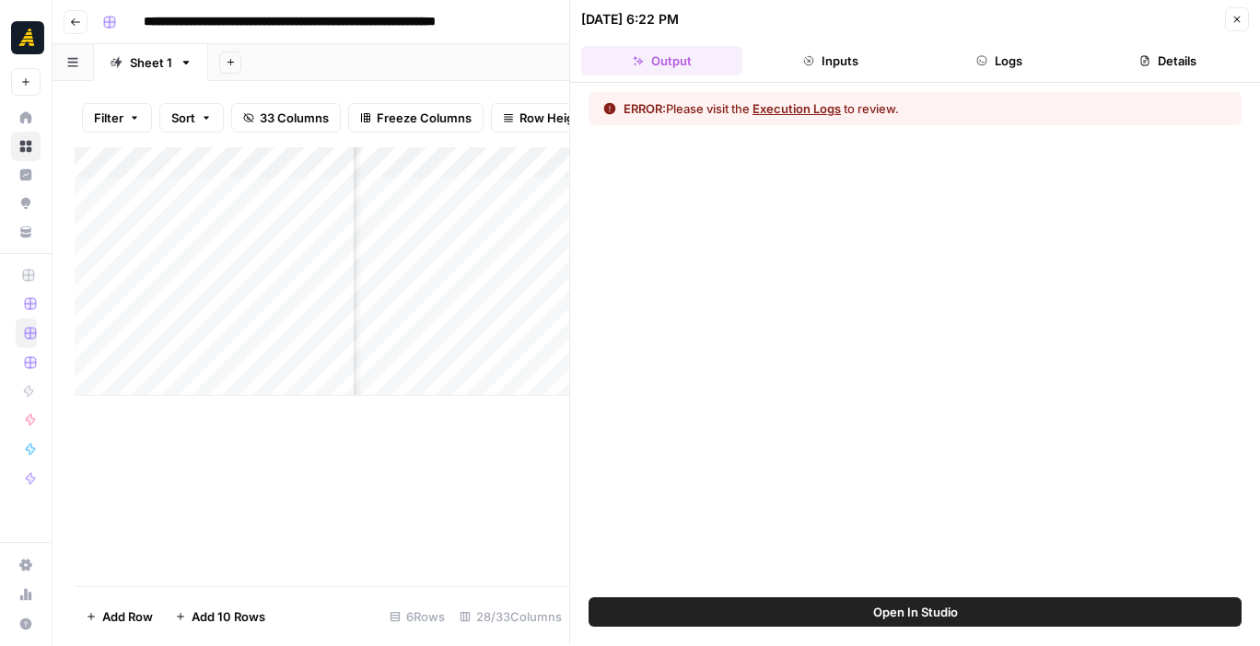
click at [1248, 12] on button "Close" at bounding box center [1237, 19] width 24 height 24
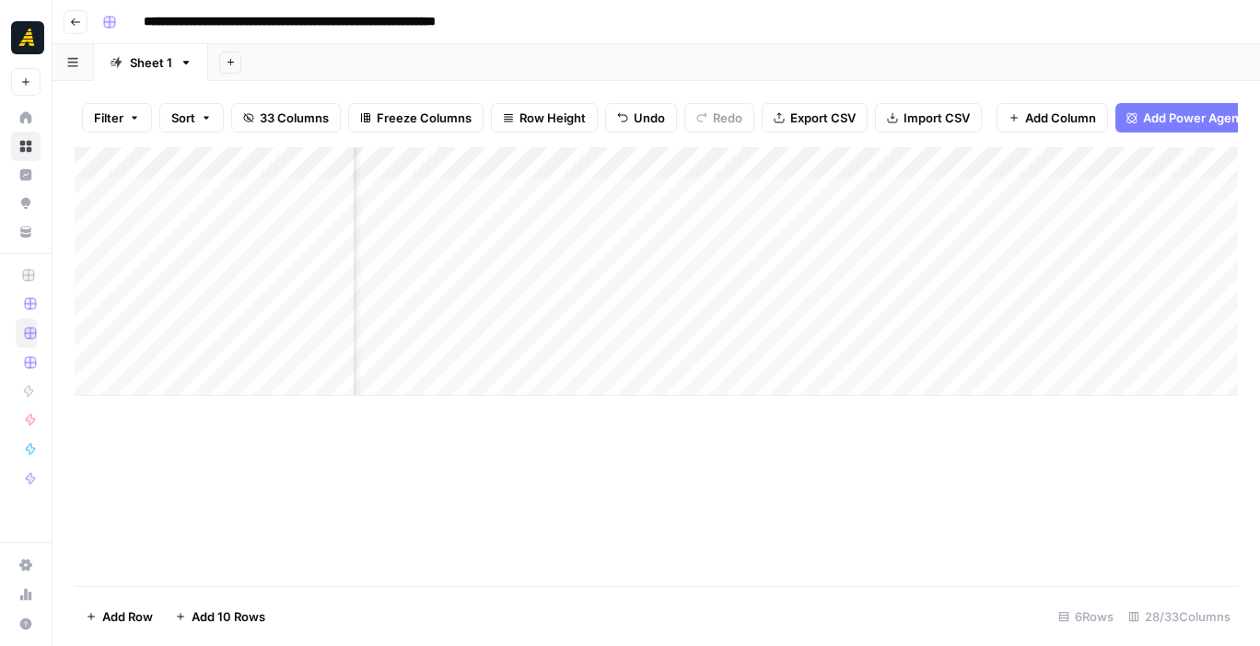
scroll to position [0, 726]
click at [931, 280] on div "Add Column" at bounding box center [656, 271] width 1163 height 249
click at [1003, 306] on div "Add Column" at bounding box center [656, 271] width 1163 height 249
click at [994, 276] on div "Add Column" at bounding box center [656, 271] width 1163 height 249
click at [851, 320] on div "Add Column" at bounding box center [656, 271] width 1163 height 249
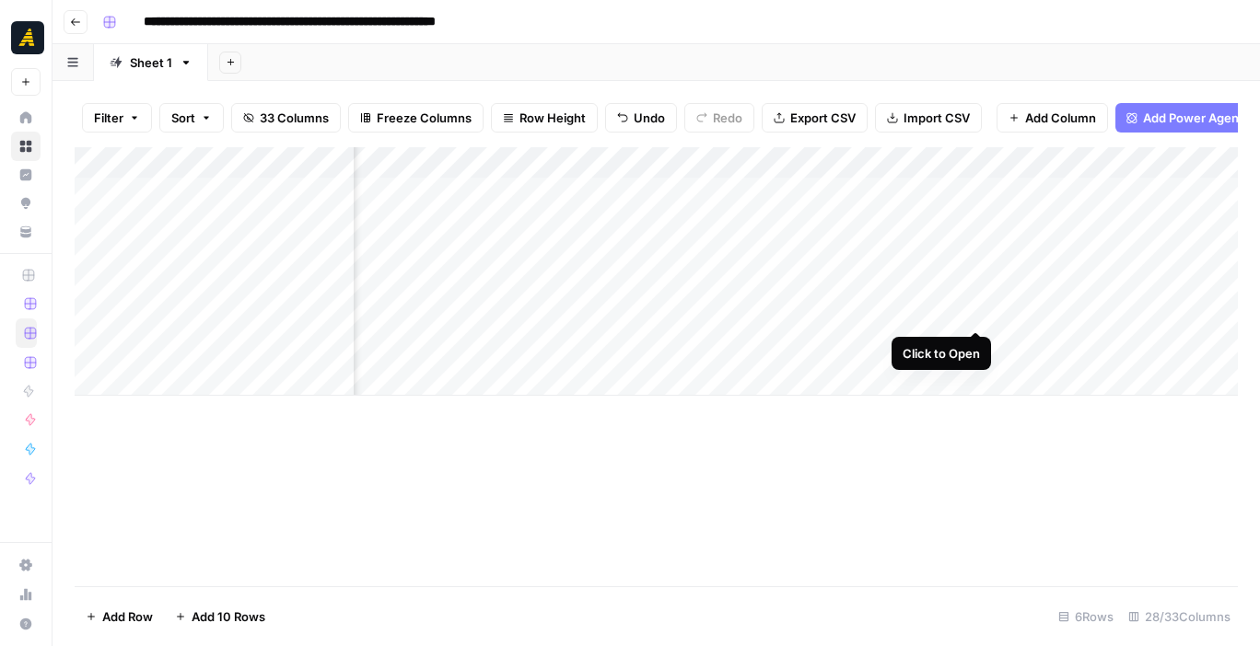
click at [977, 313] on div "Add Column" at bounding box center [656, 271] width 1163 height 249
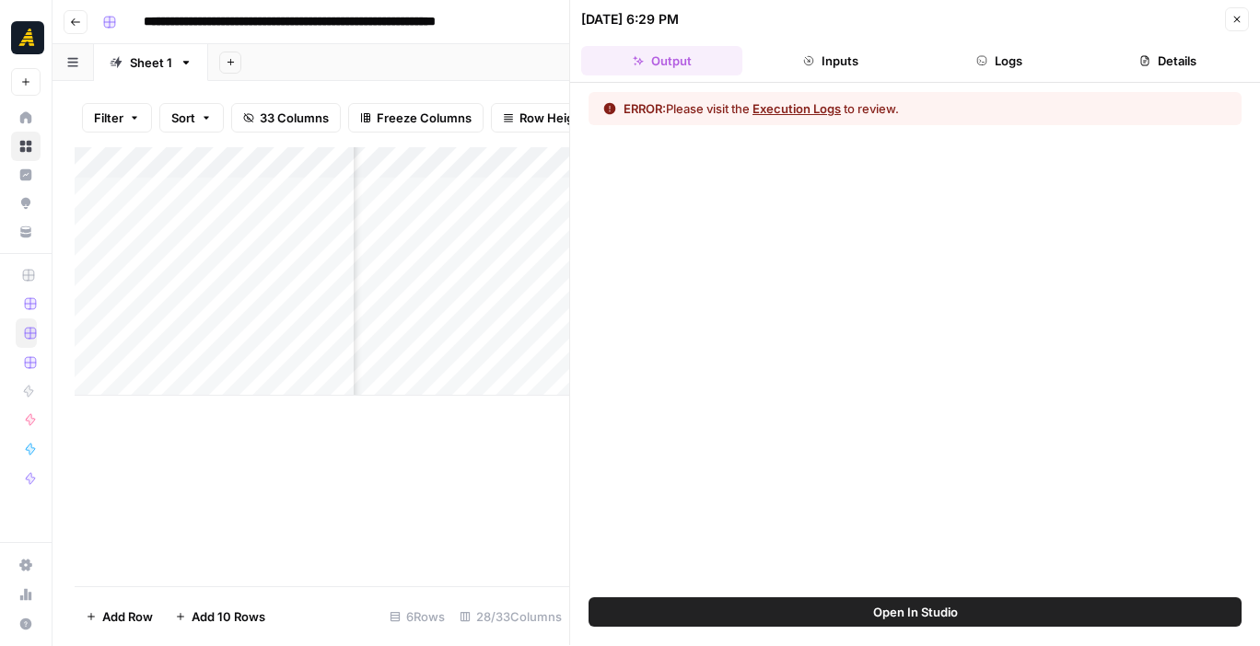
click at [262, 286] on div "Add Column" at bounding box center [322, 271] width 494 height 249
click at [262, 286] on textarea at bounding box center [285, 283] width 295 height 26
click at [331, 361] on div "Add Column" at bounding box center [322, 271] width 494 height 249
click at [1232, 17] on icon "button" at bounding box center [1236, 19] width 11 height 11
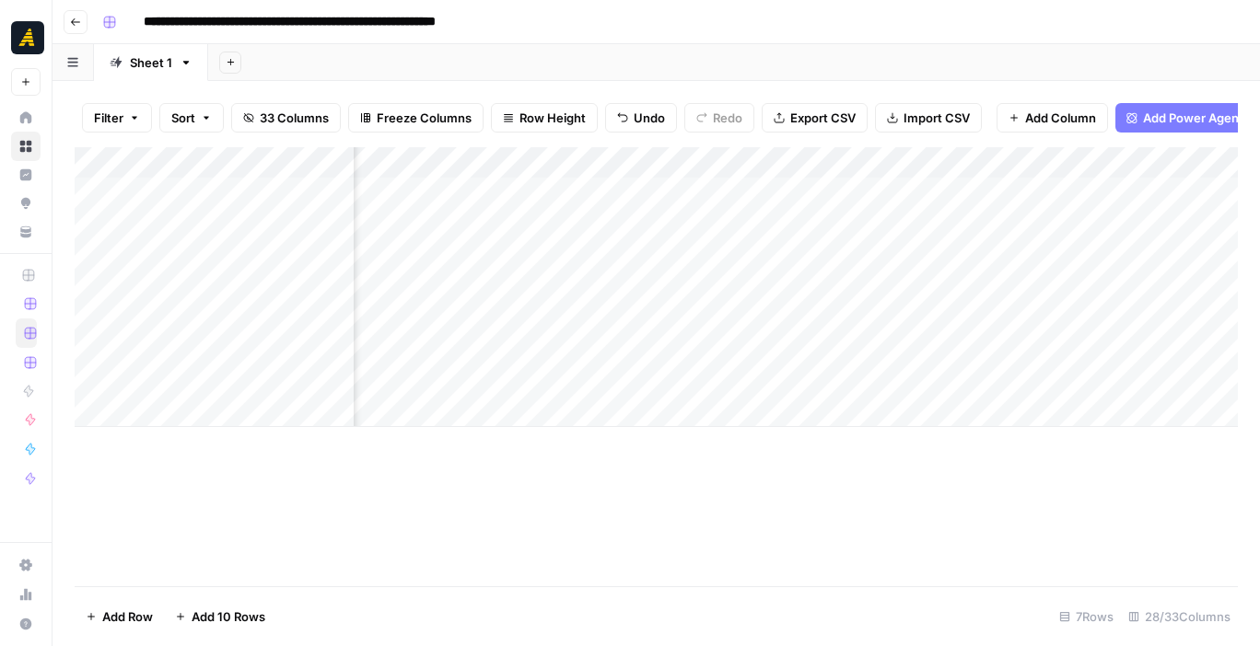
click at [823, 283] on div "Add Column" at bounding box center [656, 287] width 1163 height 280
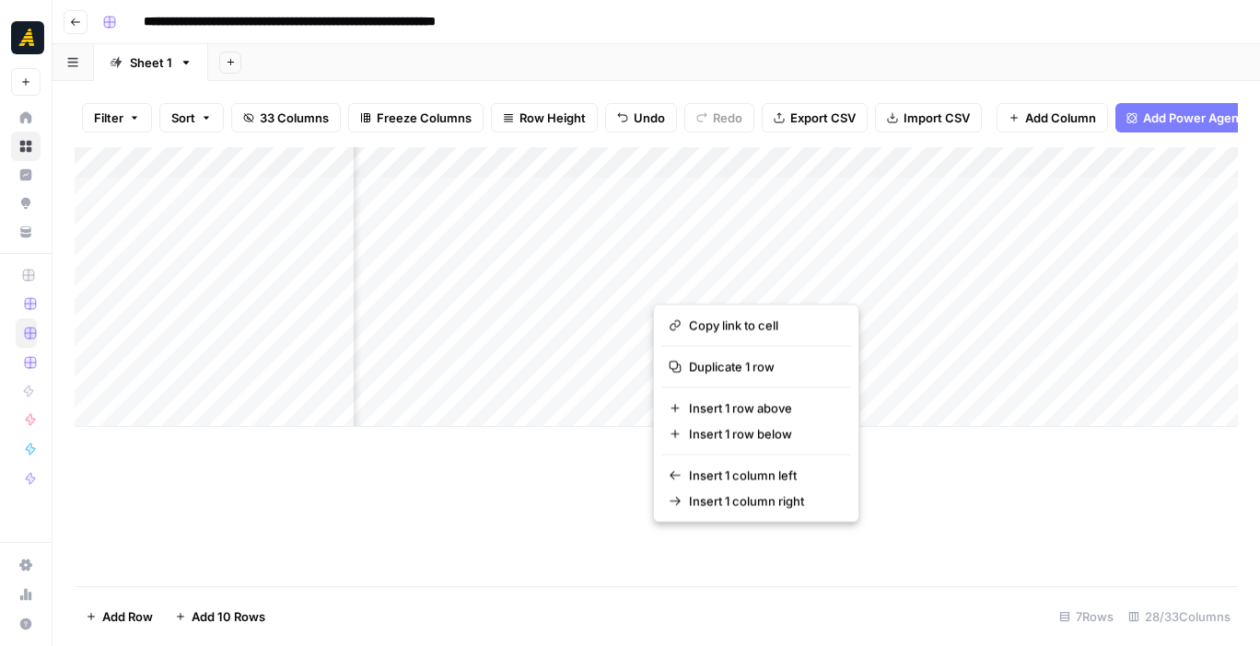
click at [905, 497] on div "Add Column" at bounding box center [656, 366] width 1163 height 439
click at [621, 285] on div "Add Column" at bounding box center [656, 287] width 1163 height 280
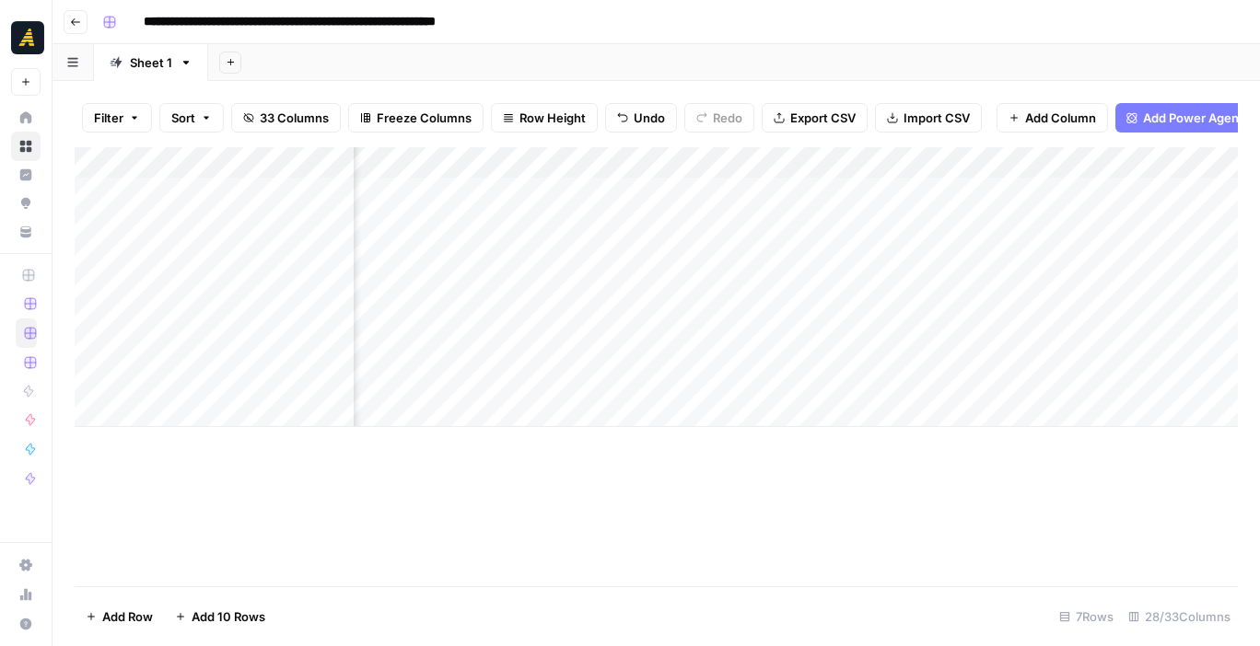
click at [619, 357] on div "Add Column" at bounding box center [656, 287] width 1163 height 280
click at [704, 309] on div "Add Column" at bounding box center [656, 287] width 1163 height 280
click at [705, 309] on div "Add Column" at bounding box center [656, 287] width 1163 height 280
click at [705, 309] on div at bounding box center [835, 313] width 366 height 34
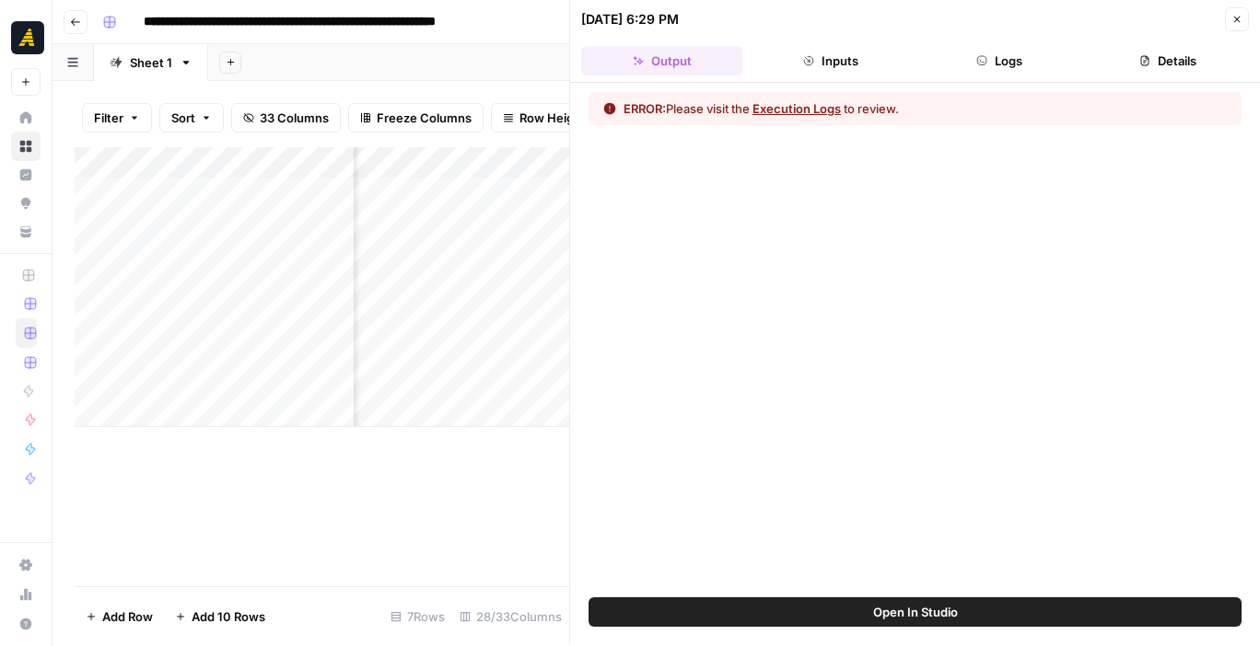
click at [777, 117] on button "Execution Logs" at bounding box center [796, 108] width 88 height 18
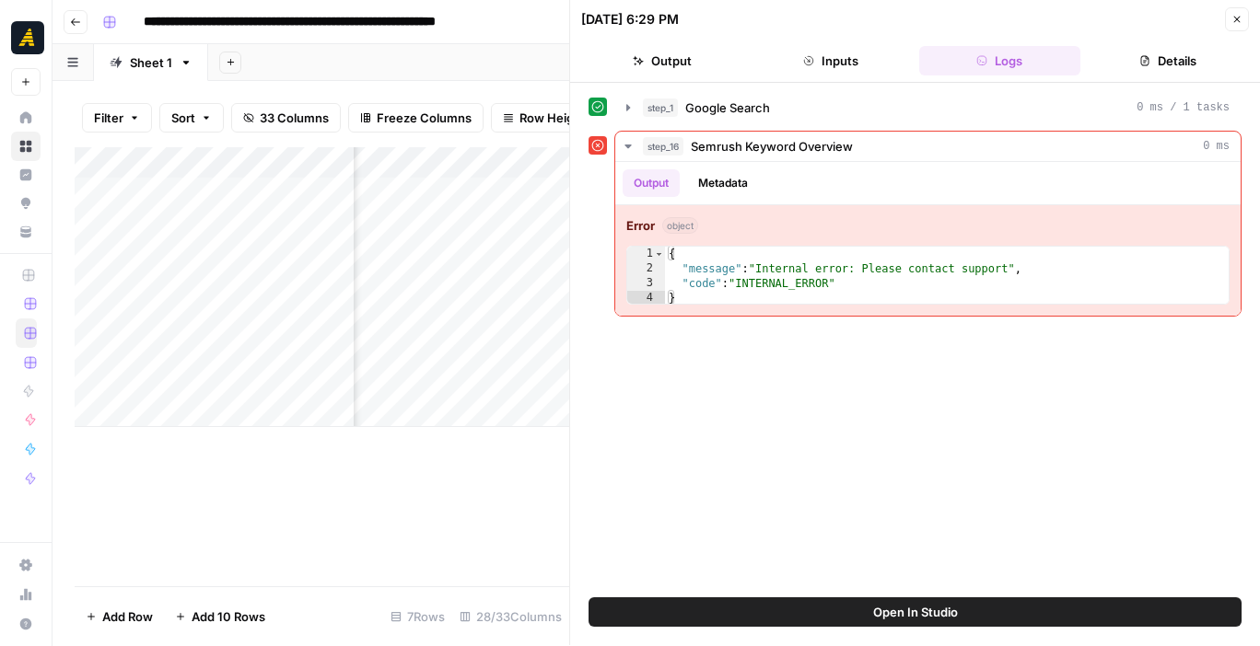
scroll to position [0, 1425]
click at [456, 313] on div "Add Column" at bounding box center [322, 287] width 494 height 280
click at [1231, 24] on icon "button" at bounding box center [1236, 19] width 11 height 11
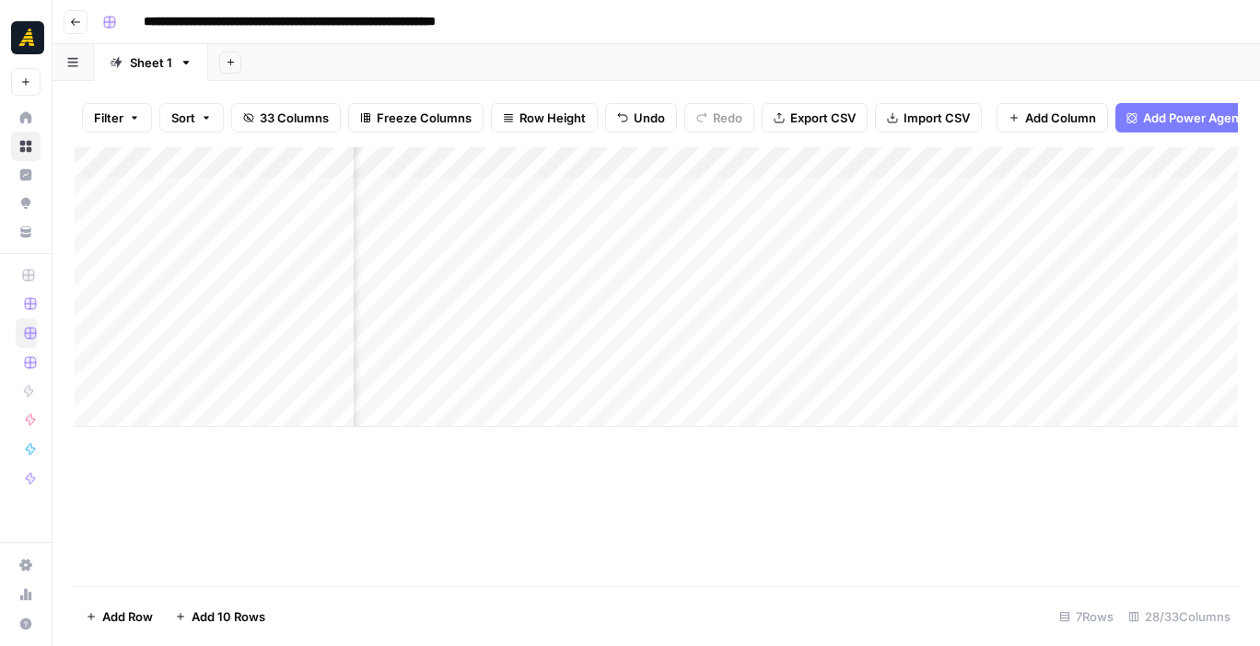
click at [212, 320] on div "Add Column" at bounding box center [656, 287] width 1163 height 280
click at [367, 313] on div "Add Column" at bounding box center [656, 287] width 1163 height 280
click at [701, 306] on div "Add Column" at bounding box center [656, 287] width 1163 height 280
click at [289, 310] on div "Add Column" at bounding box center [656, 287] width 1163 height 280
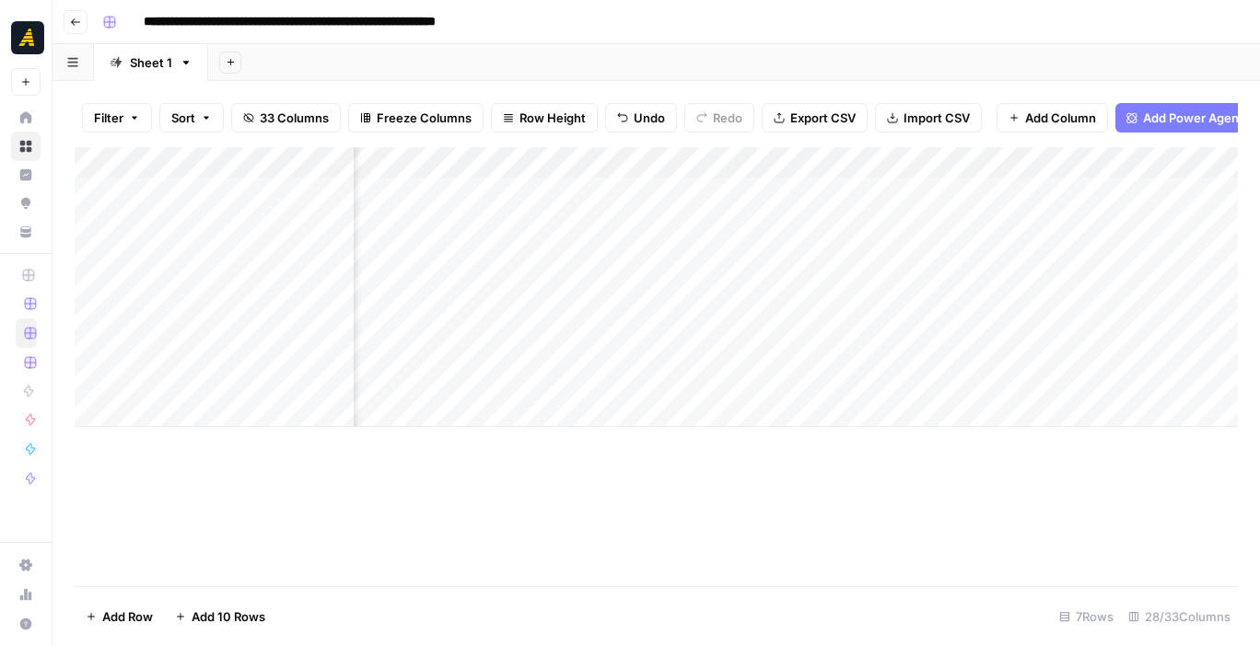
scroll to position [0, 458]
click at [1002, 315] on div "Add Column" at bounding box center [656, 287] width 1163 height 280
click at [841, 313] on div "Add Column" at bounding box center [656, 287] width 1163 height 280
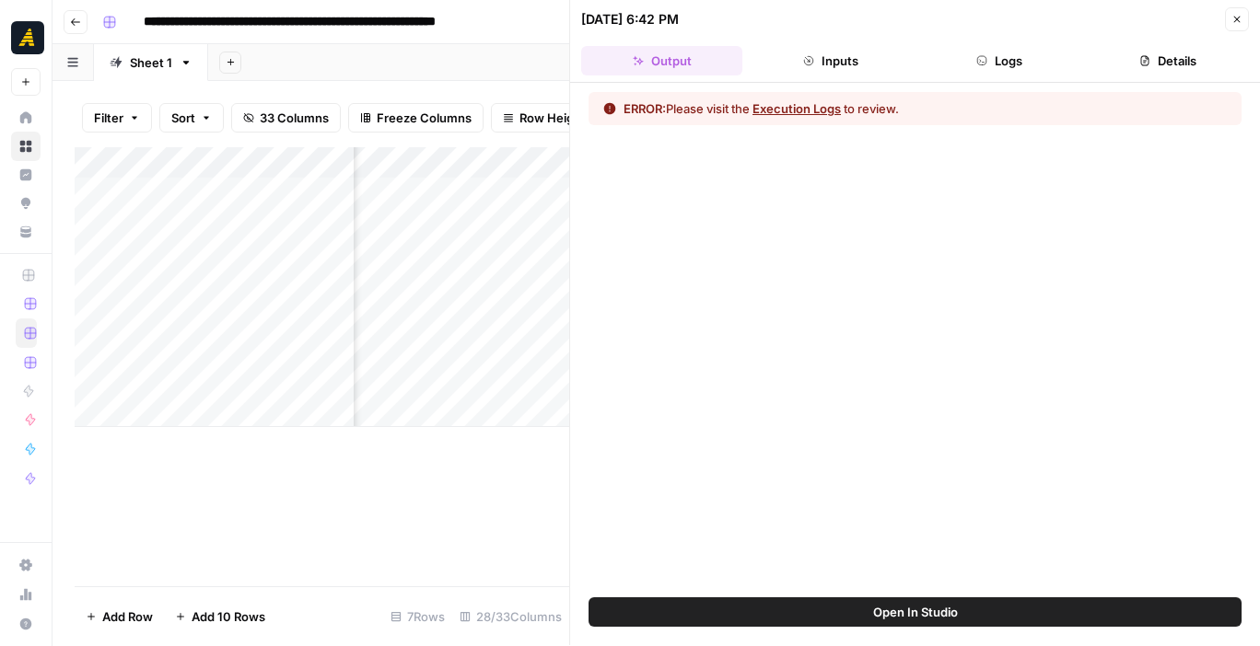
click at [923, 611] on span "Open In Studio" at bounding box center [915, 612] width 85 height 18
click at [817, 107] on button "Execution Logs" at bounding box center [796, 108] width 88 height 18
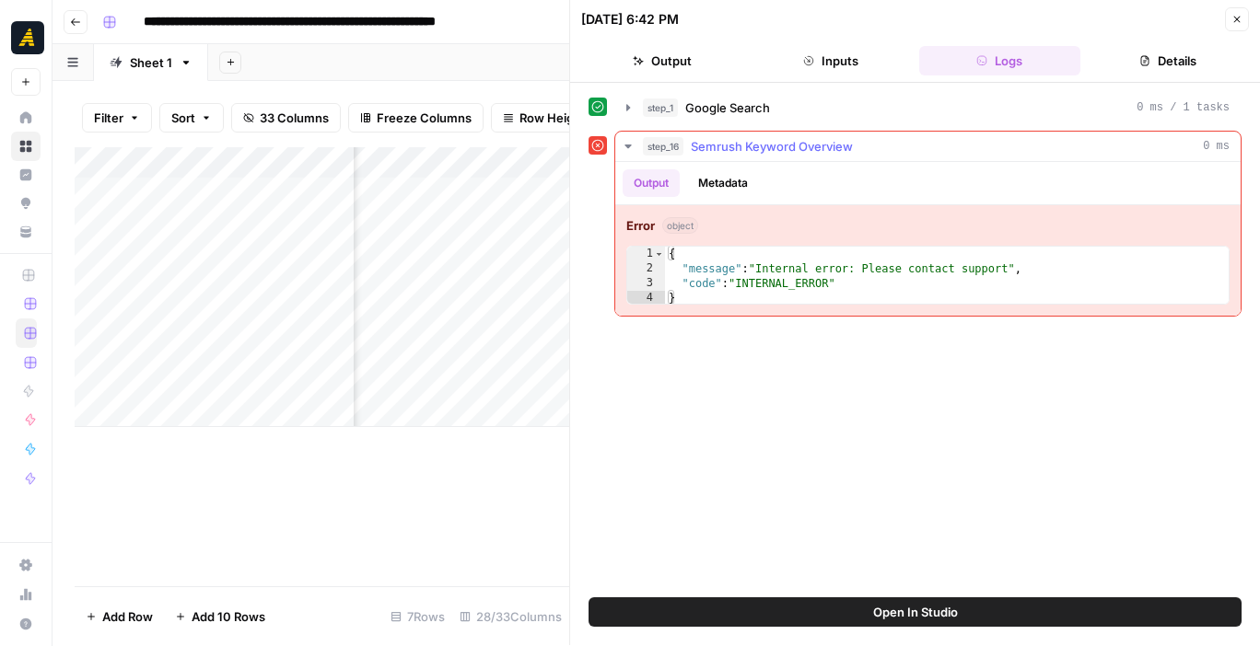
click at [832, 272] on div "{ "message" : "Internal error: Please contact support" , "code" : "INTERNAL_ERR…" at bounding box center [947, 291] width 564 height 88
click at [860, 287] on div "{ "message" : "Internal error: Please contact support" , "code" : "INTERNAL_ERR…" at bounding box center [947, 291] width 564 height 88
type textarea "**********"
click at [1231, 25] on button "Close" at bounding box center [1237, 19] width 24 height 24
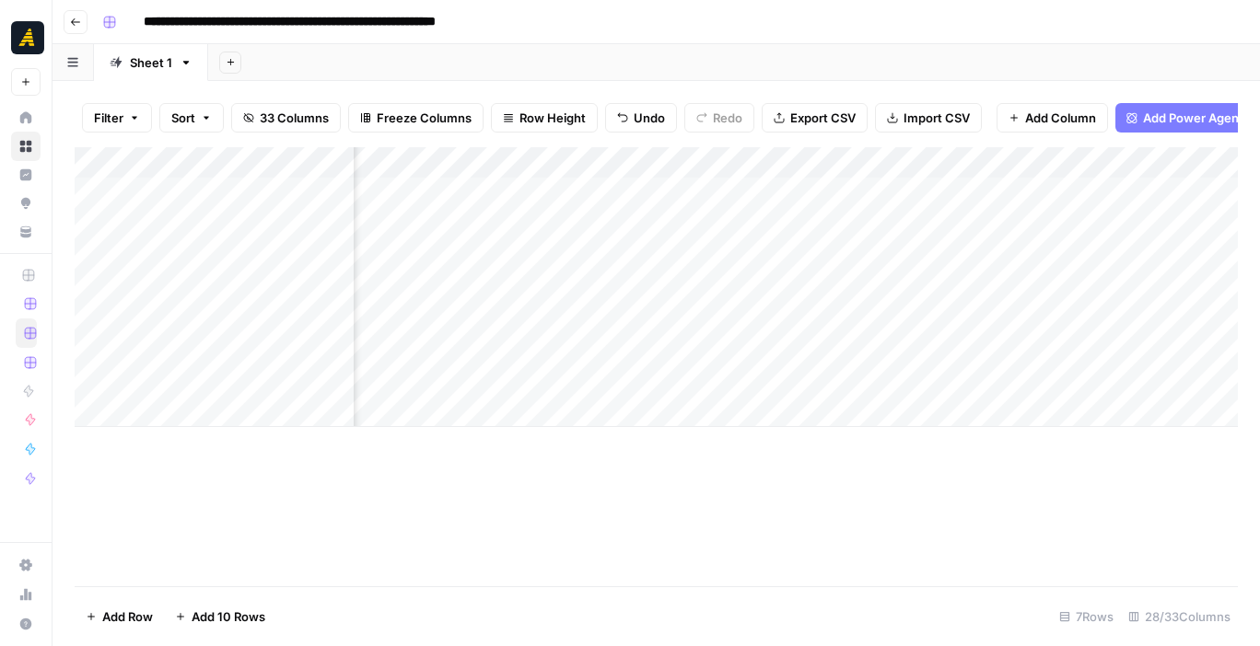
click at [610, 331] on div "Add Column" at bounding box center [656, 287] width 1163 height 280
click at [621, 319] on div "Add Column" at bounding box center [656, 287] width 1163 height 280
click at [689, 322] on div "Add Column" at bounding box center [656, 287] width 1163 height 280
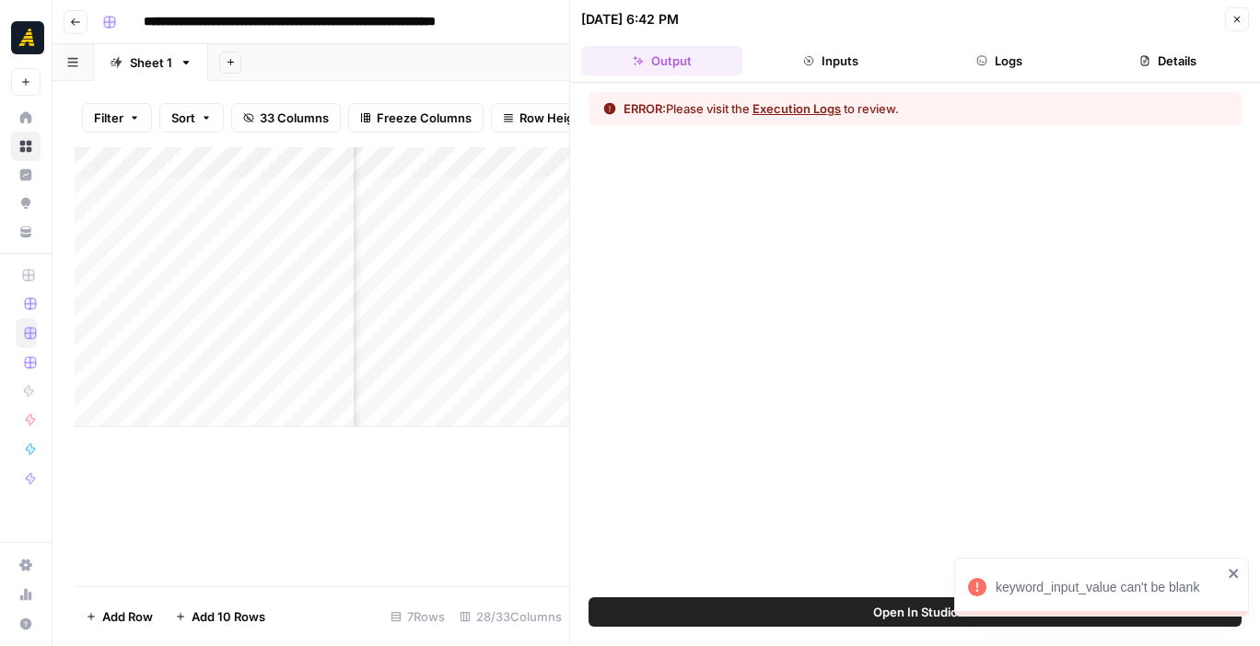
click at [1228, 13] on button "Close" at bounding box center [1237, 19] width 24 height 24
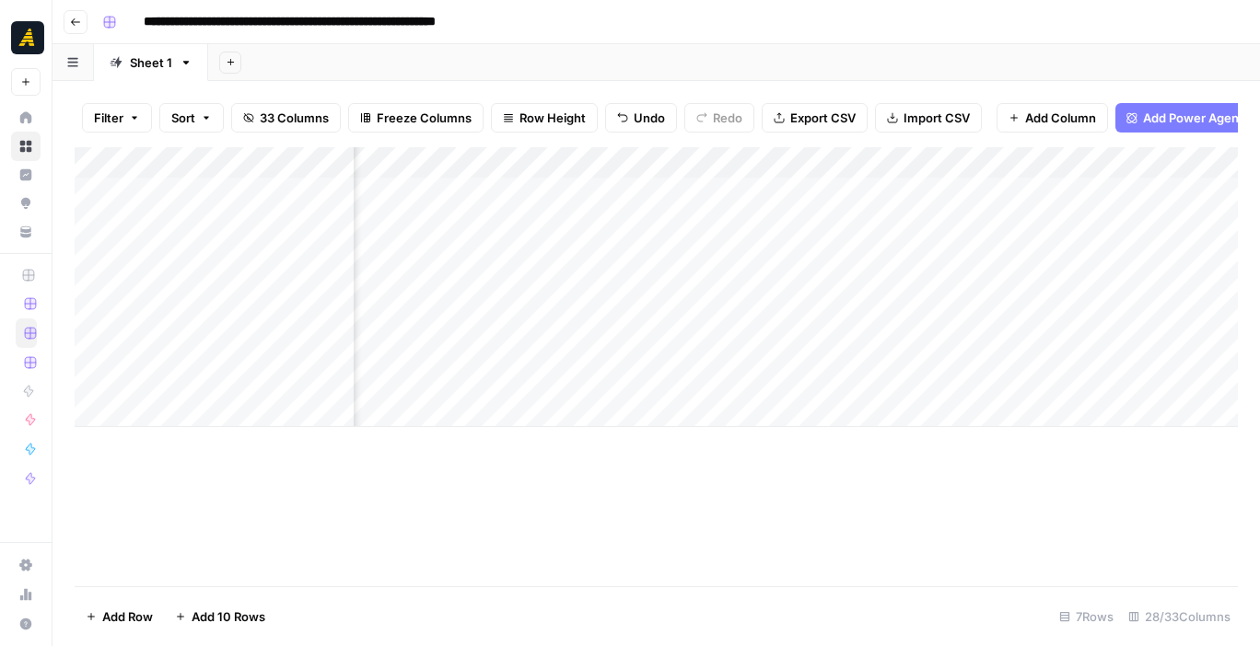
click at [693, 276] on div "Add Column" at bounding box center [656, 287] width 1163 height 280
click at [693, 279] on div "Add Column" at bounding box center [656, 287] width 1163 height 280
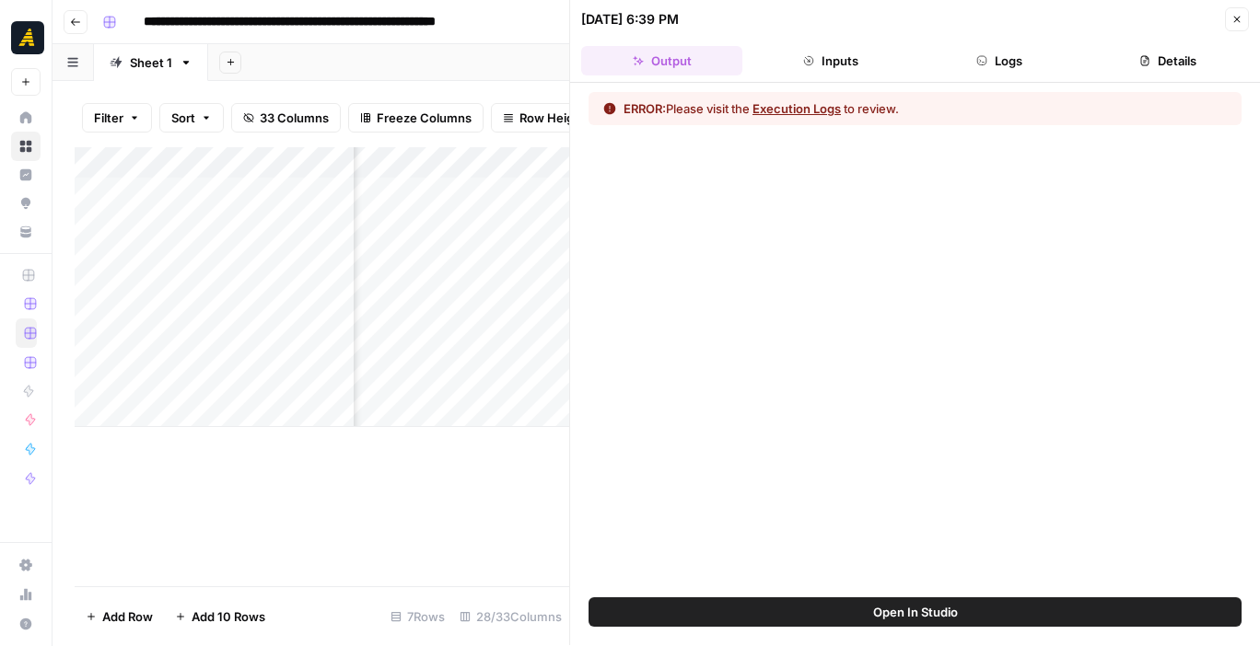
click at [1240, 11] on button "Close" at bounding box center [1237, 19] width 24 height 24
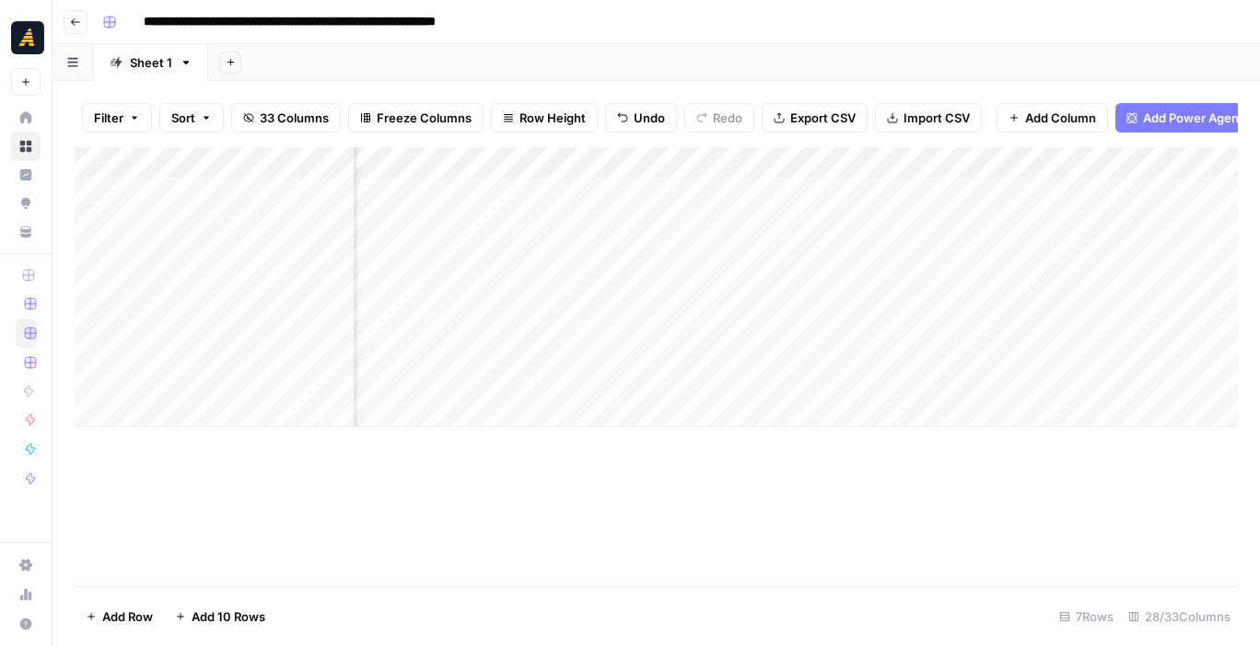
click at [766, 309] on div "Add Column" at bounding box center [656, 287] width 1163 height 280
click at [766, 309] on div at bounding box center [697, 313] width 366 height 34
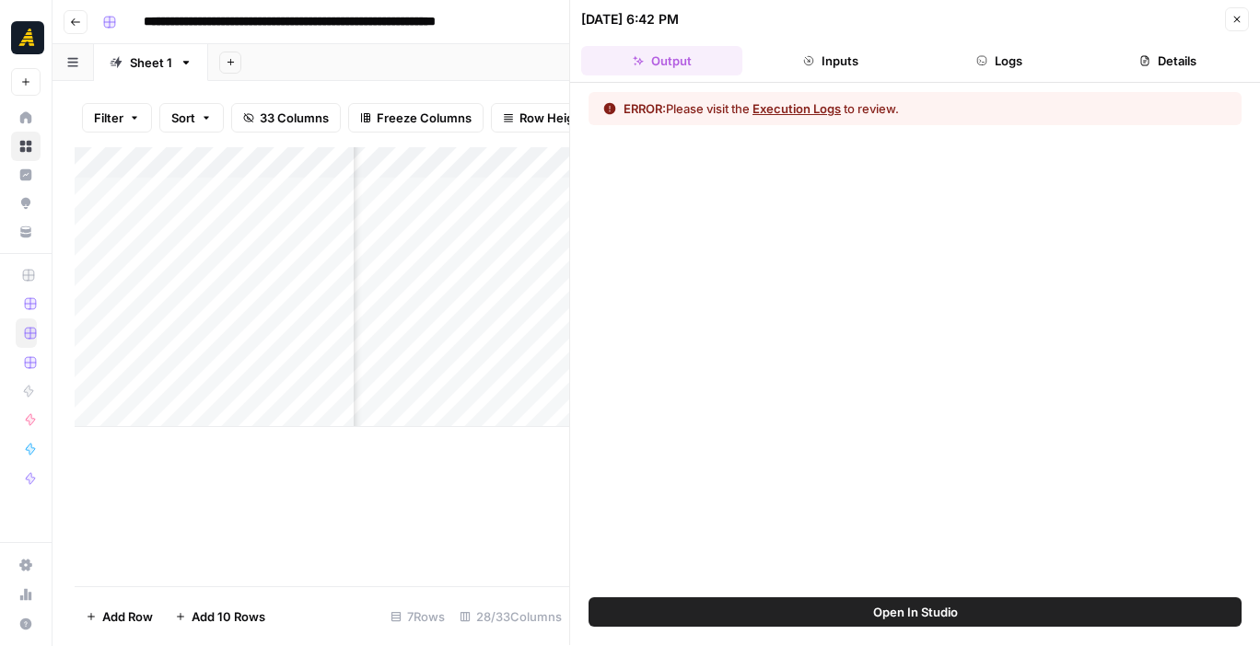
click at [1218, 34] on header "[DATE] 6:42 PM Close Output Inputs Logs Details" at bounding box center [915, 41] width 690 height 83
click at [1227, 26] on button "Close" at bounding box center [1237, 19] width 24 height 24
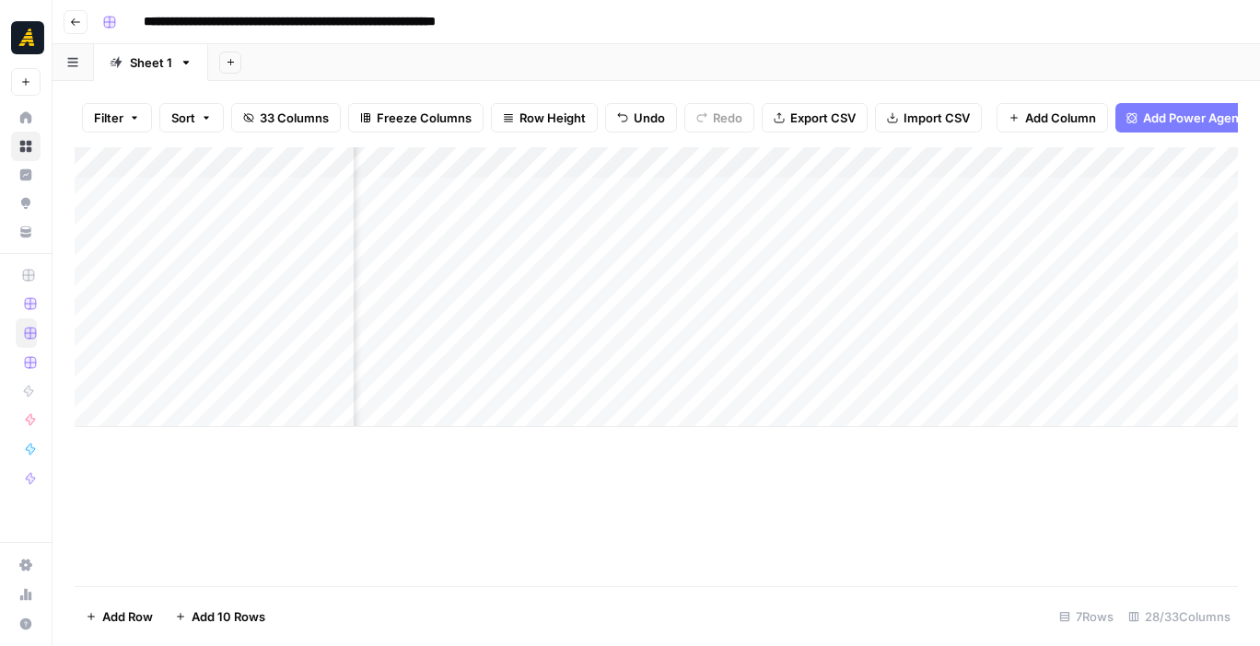
click at [573, 325] on div "Add Column" at bounding box center [656, 287] width 1163 height 280
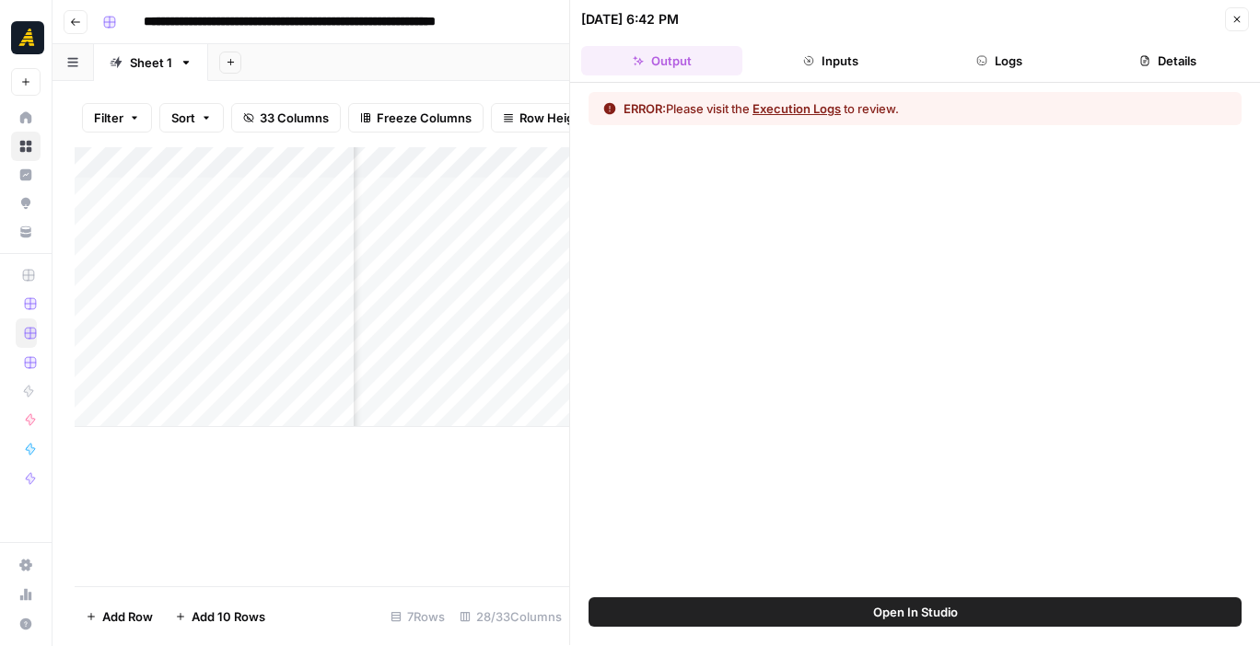
click at [544, 329] on div at bounding box center [697, 313] width 366 height 34
click at [1242, 19] on button "Close" at bounding box center [1237, 19] width 24 height 24
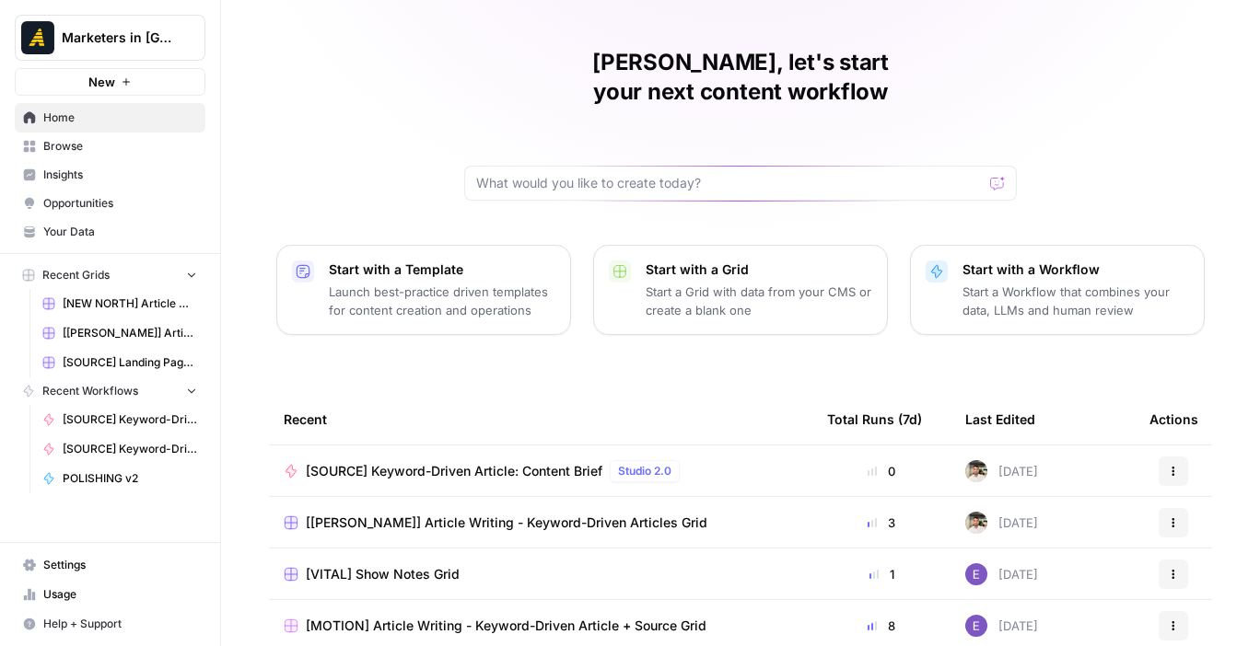
scroll to position [42, 0]
click at [558, 512] on span "[[PERSON_NAME]] Article Writing - Keyword-Driven Articles Grid" at bounding box center [506, 521] width 401 height 18
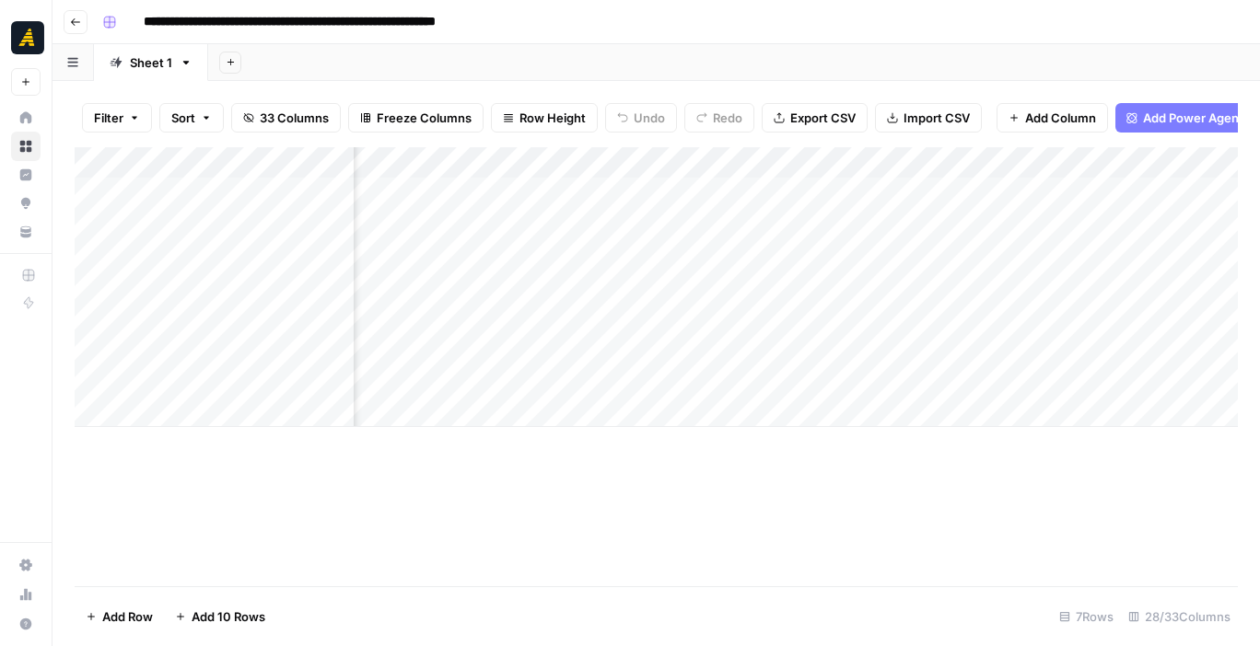
scroll to position [0, 700]
click at [740, 316] on div "Add Column" at bounding box center [656, 287] width 1163 height 280
click at [1020, 313] on div "Add Column" at bounding box center [656, 287] width 1163 height 280
click at [868, 308] on div "Add Column" at bounding box center [656, 287] width 1163 height 280
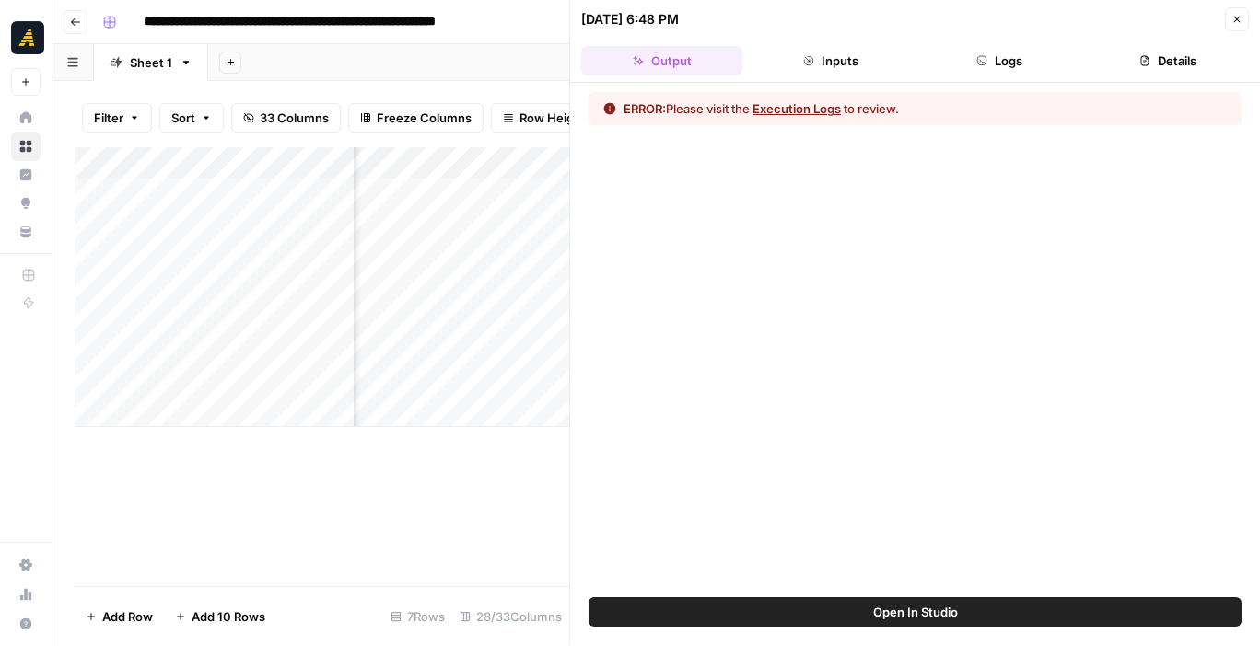
click at [828, 107] on button "Execution Logs" at bounding box center [796, 108] width 88 height 18
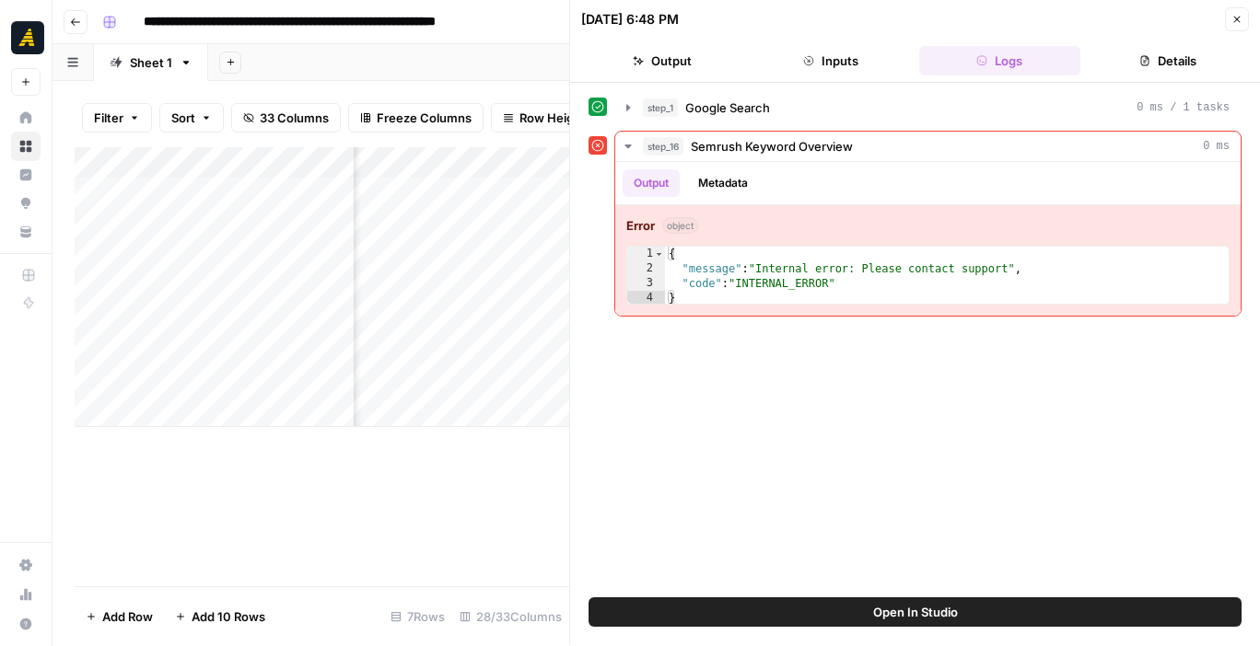
click at [1227, 15] on button "Close" at bounding box center [1237, 19] width 24 height 24
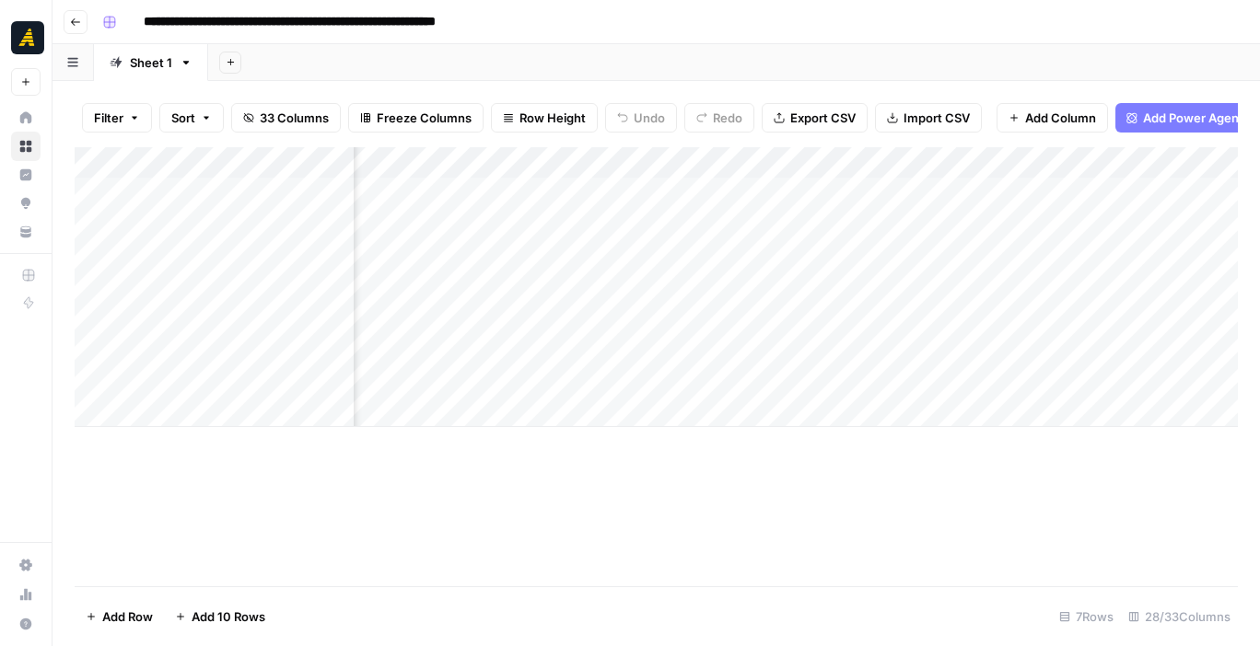
click at [280, 309] on div "Add Column" at bounding box center [656, 287] width 1163 height 280
click at [292, 296] on div "Add Column" at bounding box center [656, 287] width 1163 height 280
click at [292, 309] on div "Add Column" at bounding box center [656, 287] width 1163 height 280
click at [292, 306] on textarea "**********" at bounding box center [285, 323] width 295 height 44
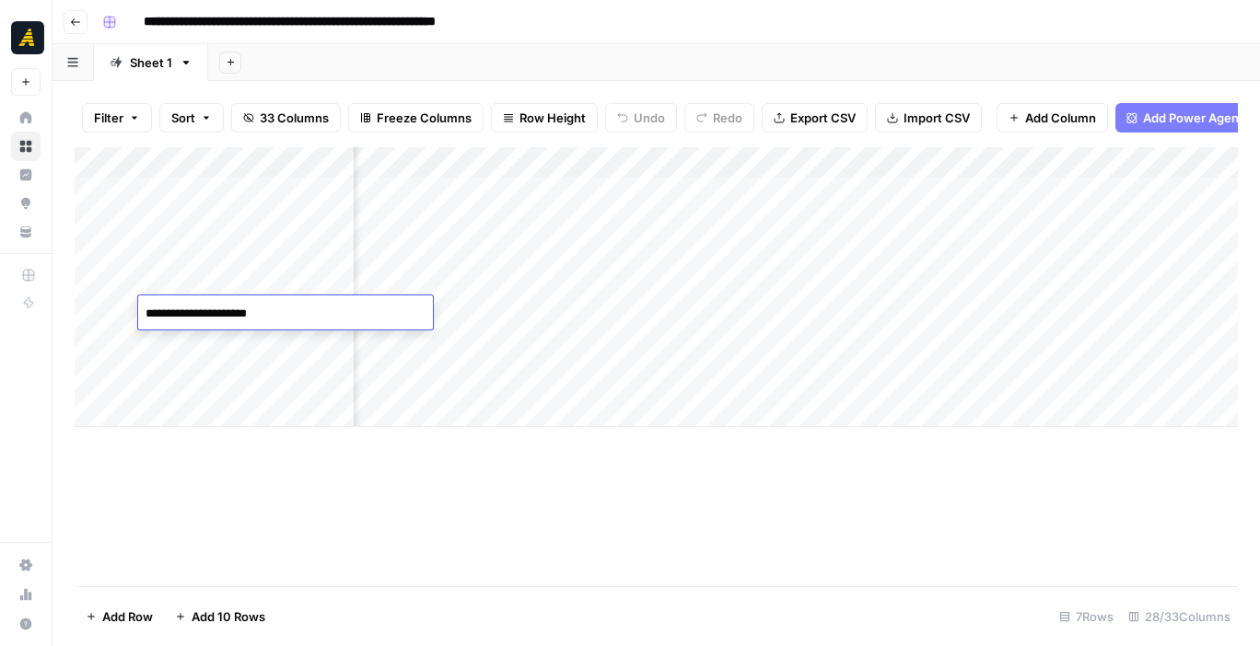
click at [292, 306] on textarea "**********" at bounding box center [285, 323] width 295 height 44
type textarea "**********"
click at [376, 383] on div "Add Column" at bounding box center [656, 287] width 1163 height 280
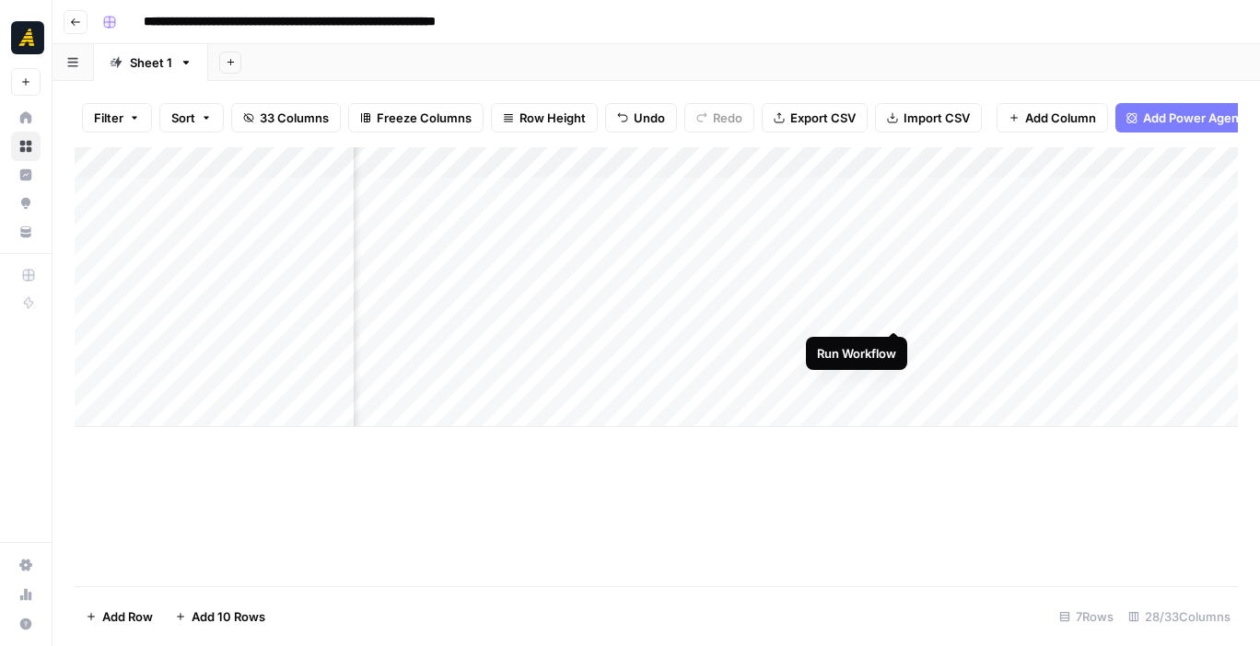
click at [888, 315] on div "Add Column" at bounding box center [656, 287] width 1163 height 280
click at [624, 315] on div "Add Column" at bounding box center [656, 287] width 1163 height 280
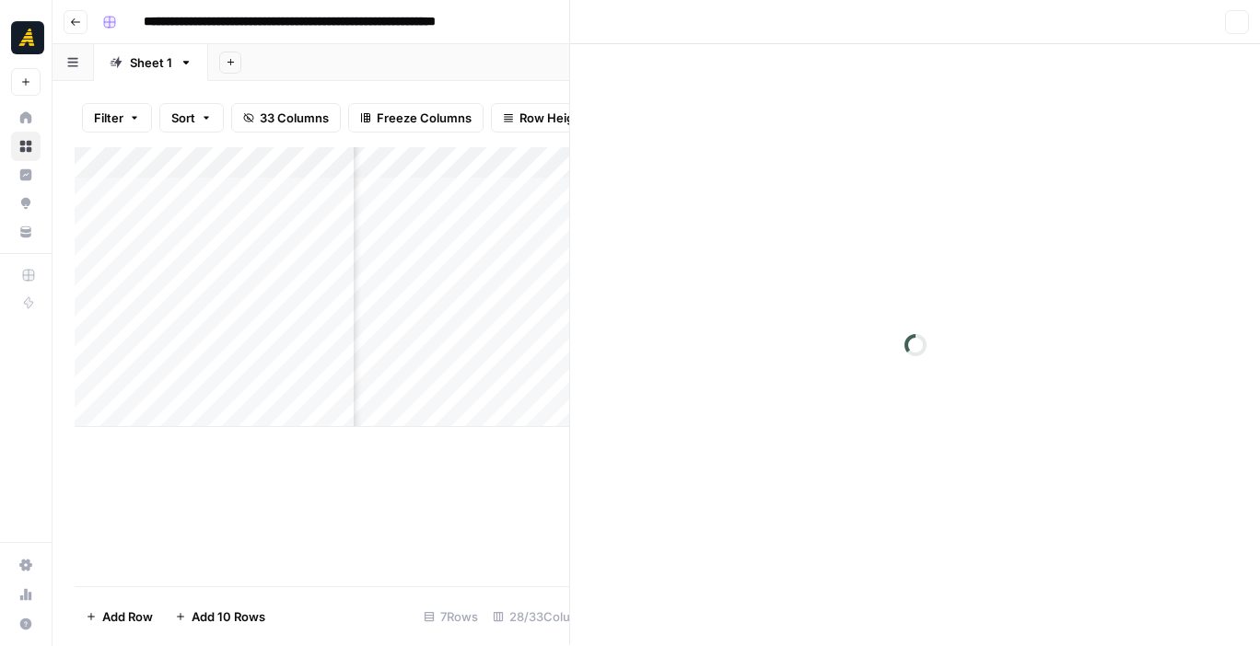
click at [624, 315] on div at bounding box center [729, 313] width 366 height 34
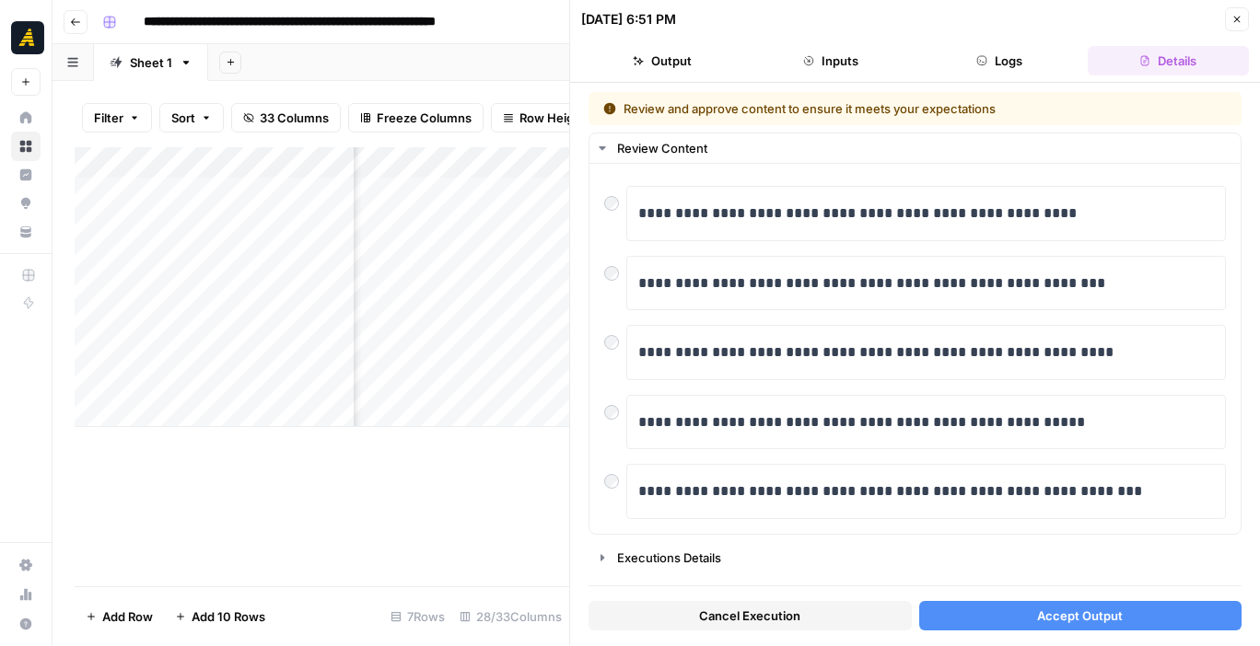
click at [269, 314] on div "Add Column" at bounding box center [322, 287] width 494 height 280
click at [281, 313] on div "Add Column" at bounding box center [322, 287] width 494 height 280
click at [281, 313] on textarea "**********" at bounding box center [285, 314] width 295 height 26
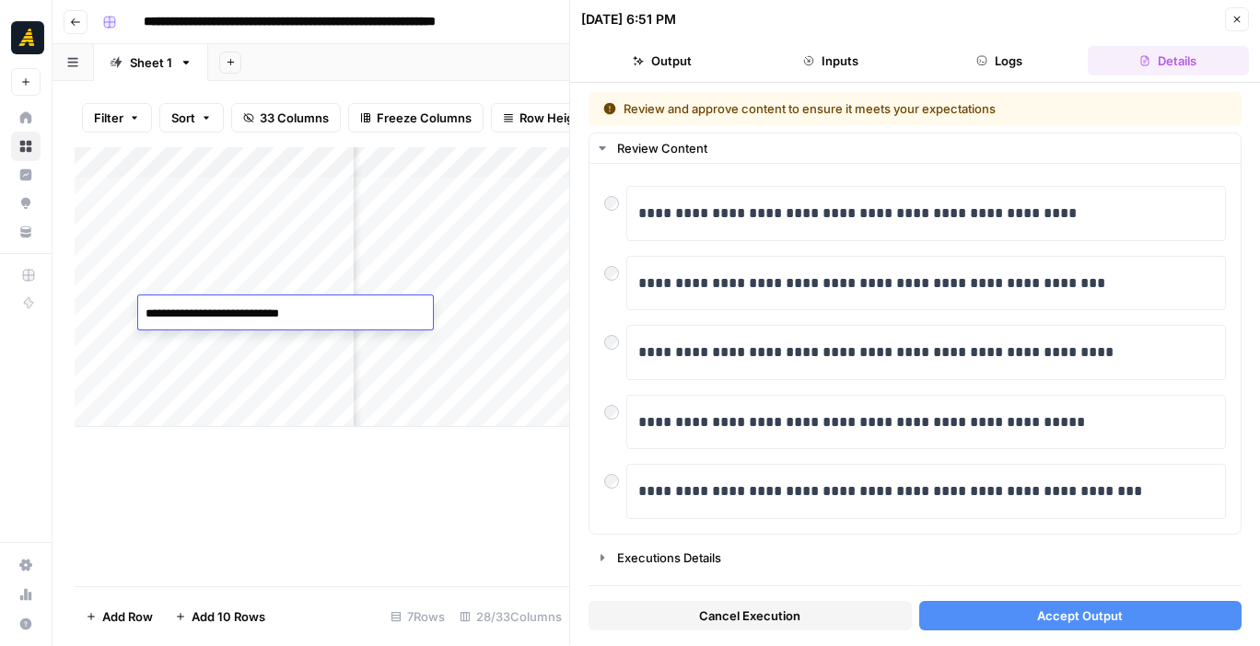
type textarea "**********"
click at [1237, 10] on button "Close" at bounding box center [1237, 19] width 24 height 24
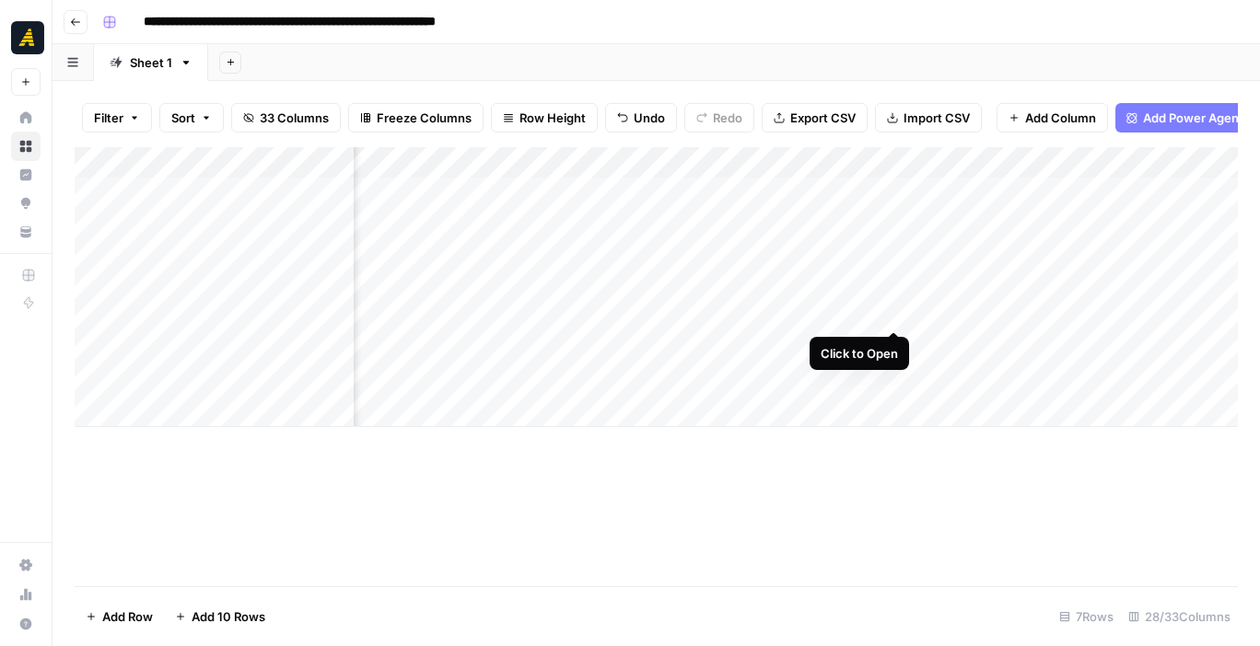
click at [869, 311] on div "Add Column" at bounding box center [656, 287] width 1163 height 280
click at [192, 335] on div "Add Column" at bounding box center [656, 287] width 1163 height 280
click at [457, 316] on div "Add Column" at bounding box center [656, 287] width 1163 height 280
click at [652, 292] on div "Add Column" at bounding box center [656, 287] width 1163 height 280
click at [659, 309] on div "Add Column" at bounding box center [656, 287] width 1163 height 280
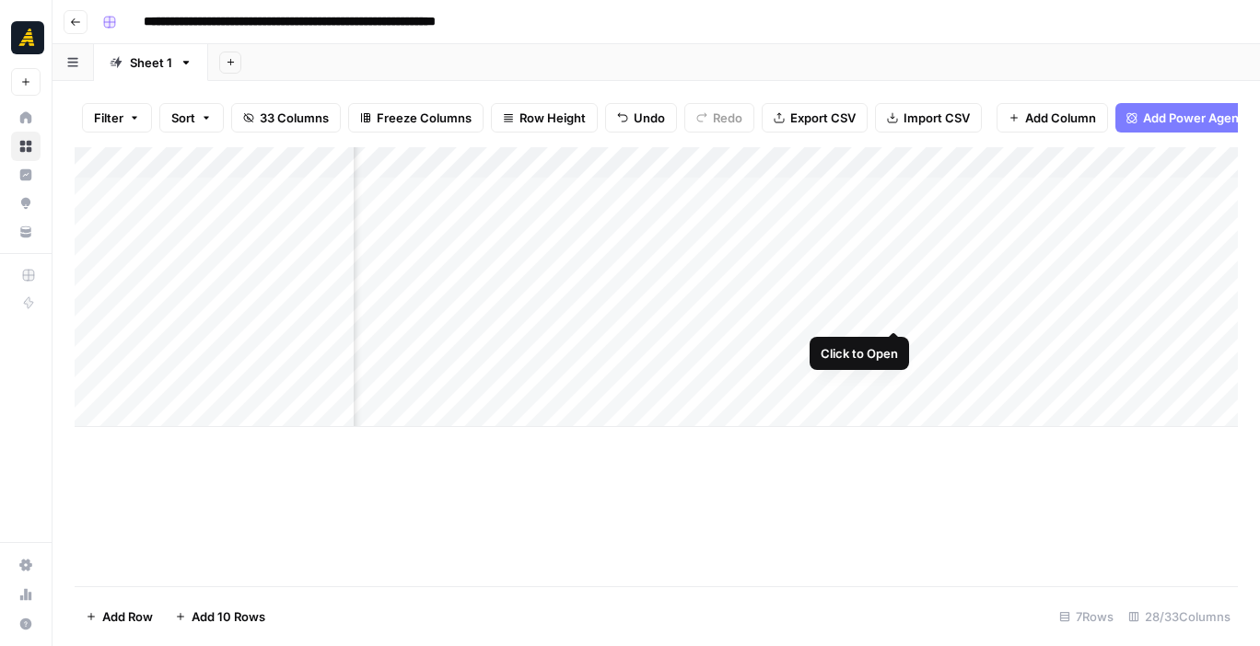
click at [836, 316] on div "Add Column" at bounding box center [656, 287] width 1163 height 280
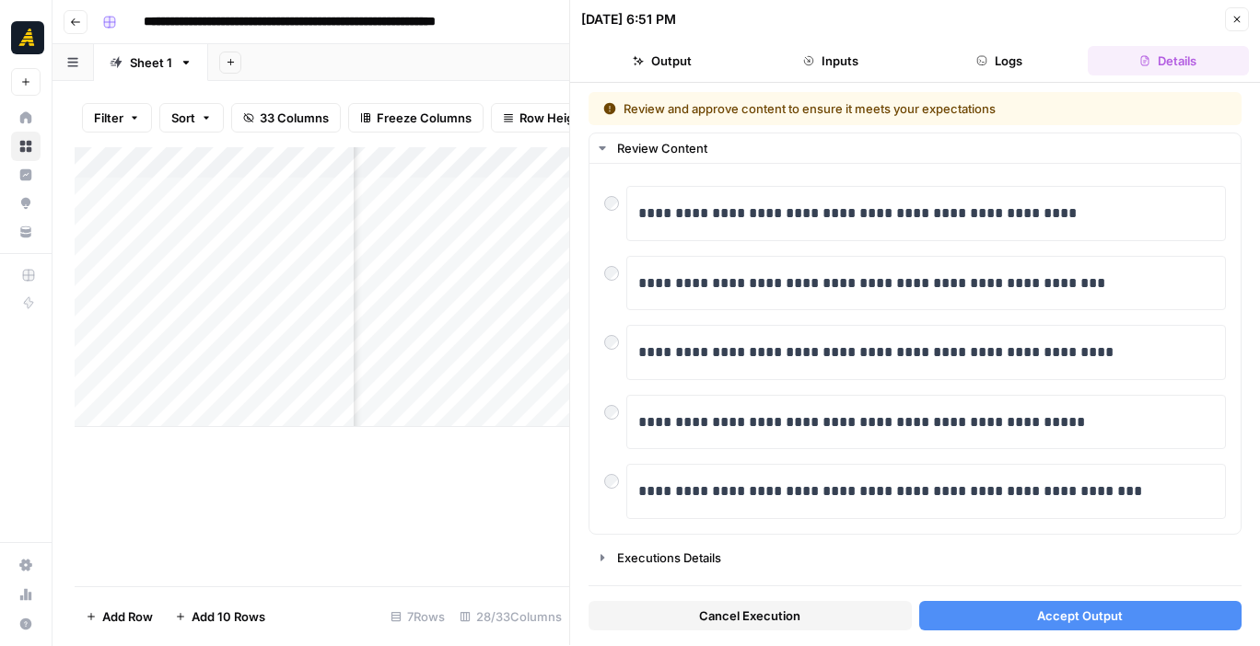
click at [825, 605] on button "Cancel Execution" at bounding box center [749, 615] width 323 height 29
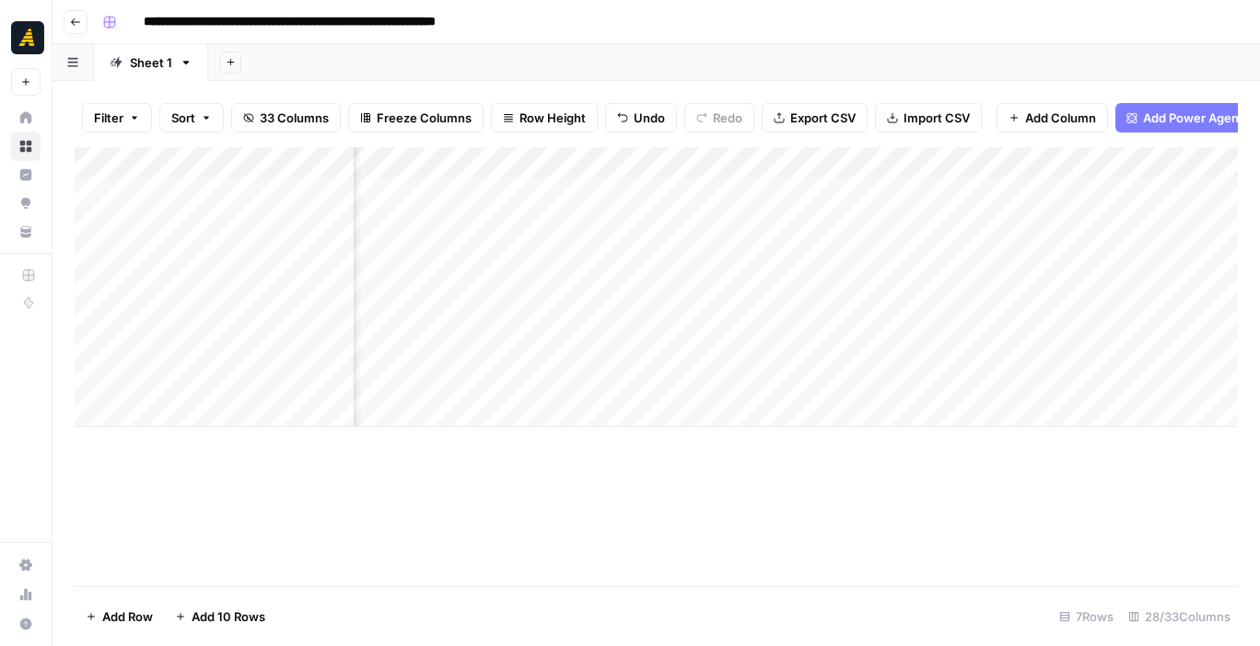
click at [898, 313] on div "Add Column" at bounding box center [656, 287] width 1163 height 280
click at [773, 308] on div "Add Column" at bounding box center [656, 287] width 1163 height 280
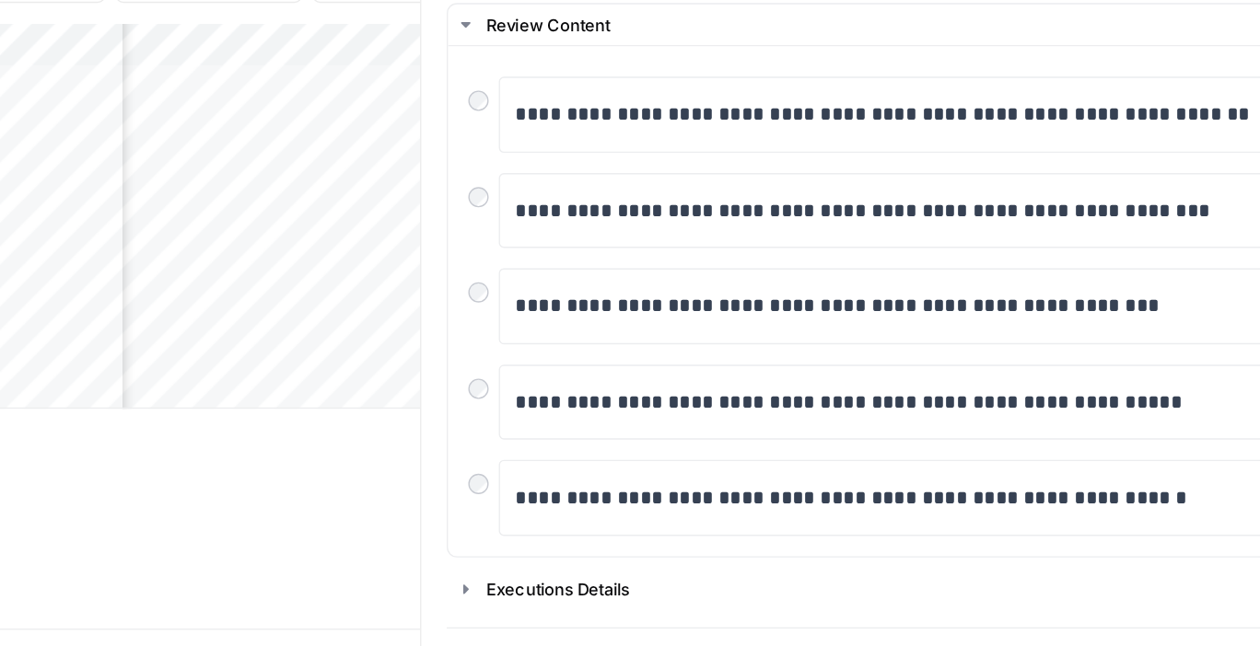
click at [635, 296] on div at bounding box center [729, 313] width 366 height 34
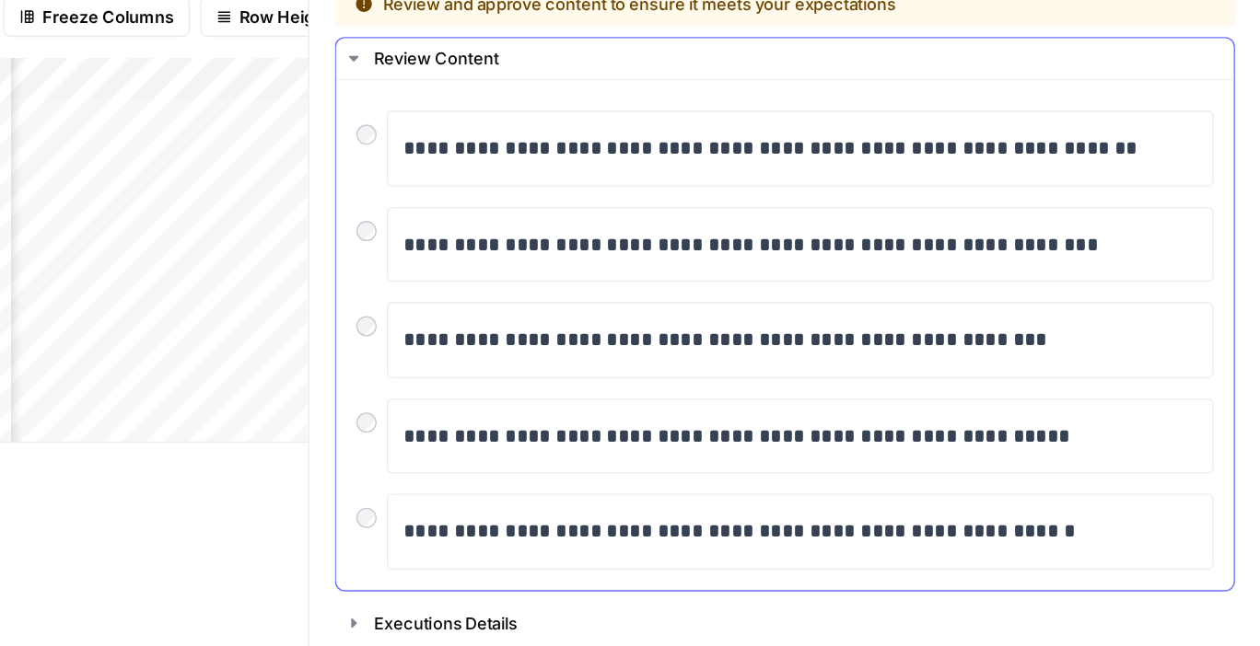
click at [589, 134] on button "Review Content" at bounding box center [914, 148] width 651 height 29
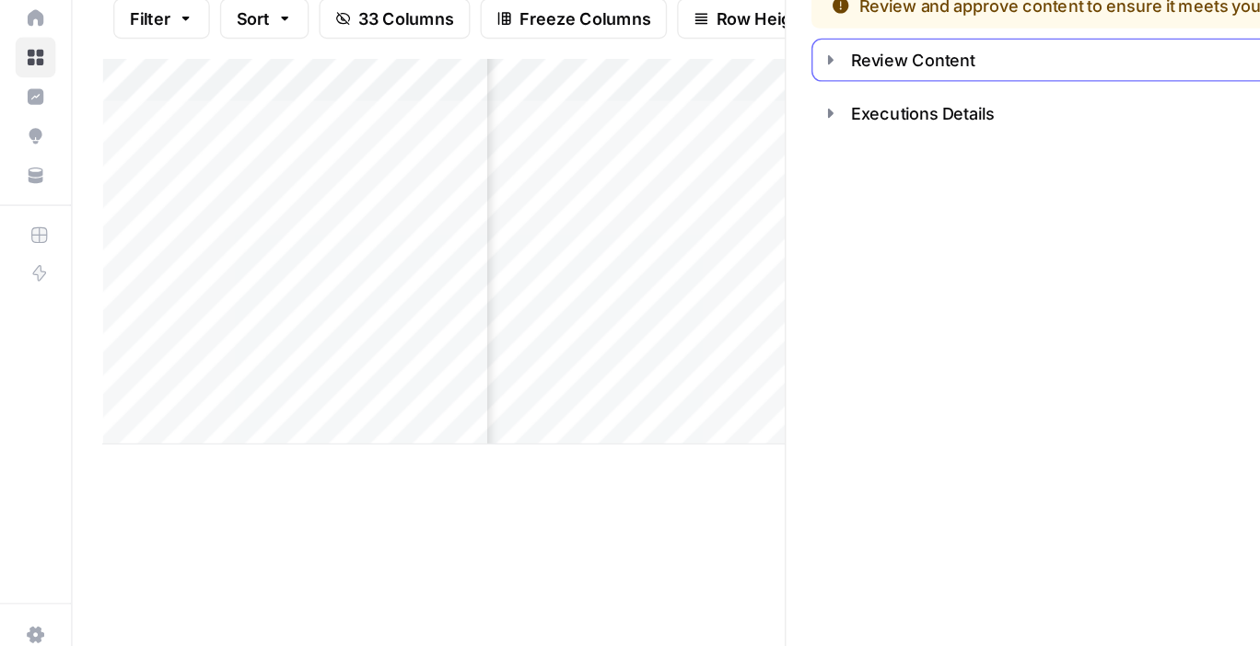
click at [598, 141] on icon "button" at bounding box center [602, 148] width 15 height 15
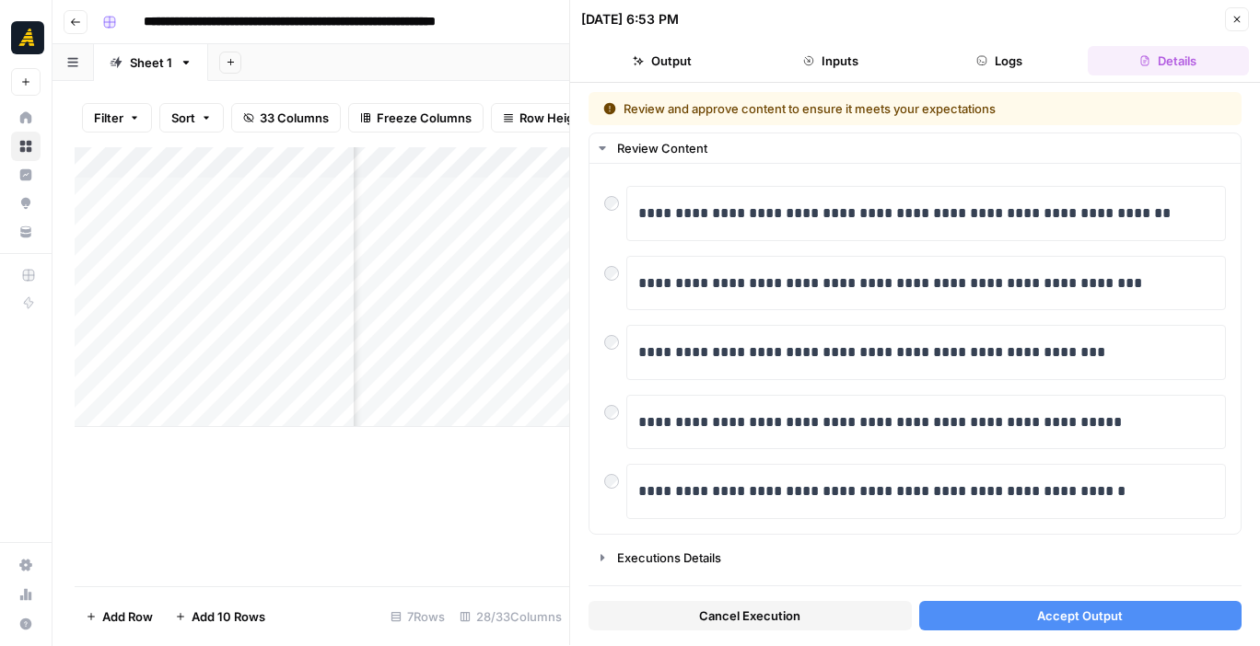
click at [1022, 615] on button "Accept Output" at bounding box center [1080, 615] width 323 height 29
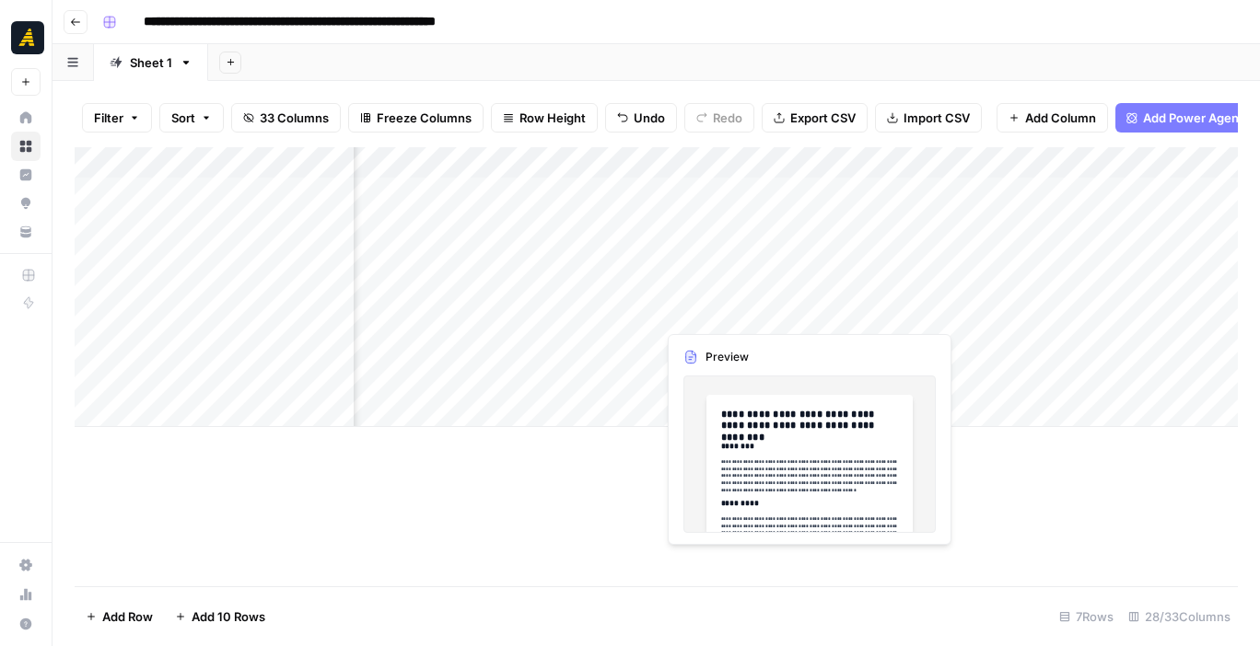
scroll to position [0, 1473]
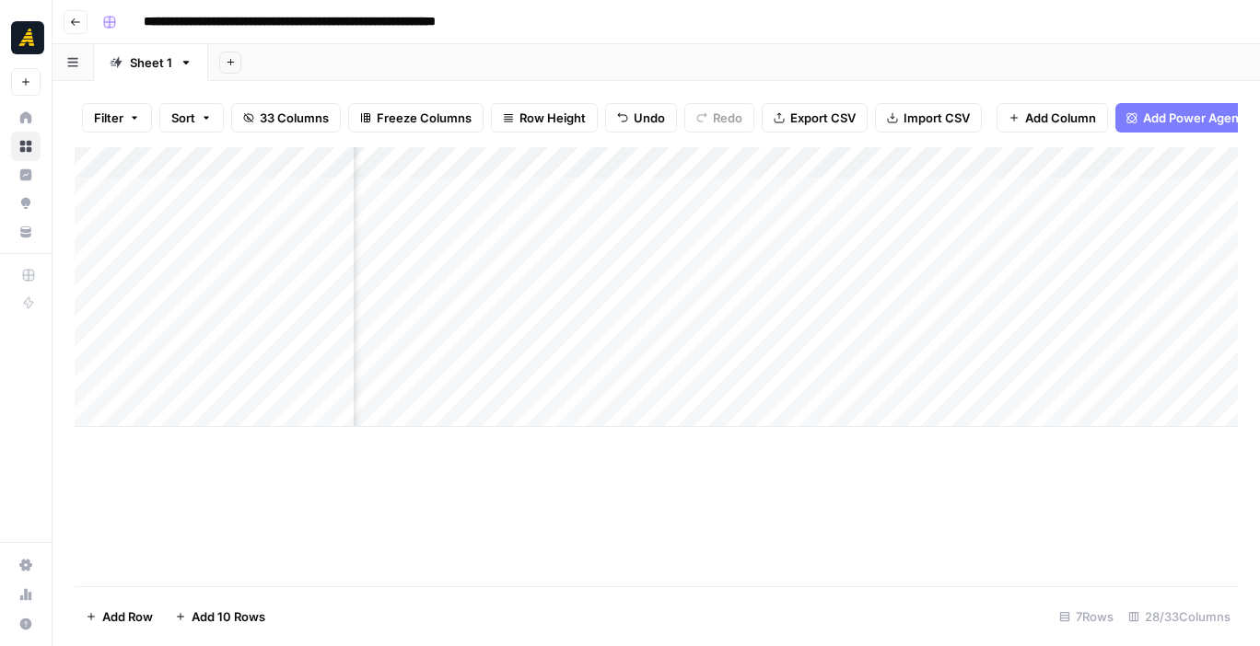
click at [770, 307] on div "Add Column" at bounding box center [656, 287] width 1163 height 280
